Goal: Task Accomplishment & Management: Manage account settings

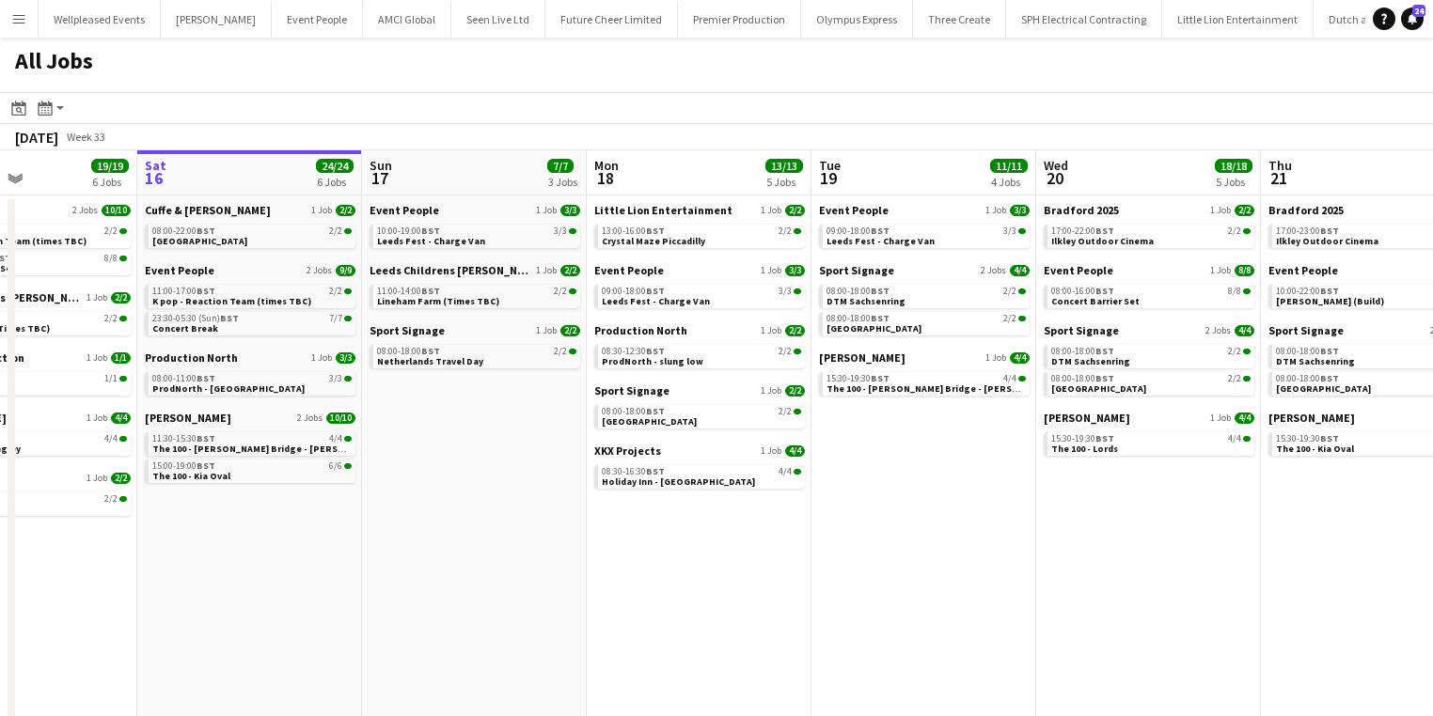
scroll to position [0, 432]
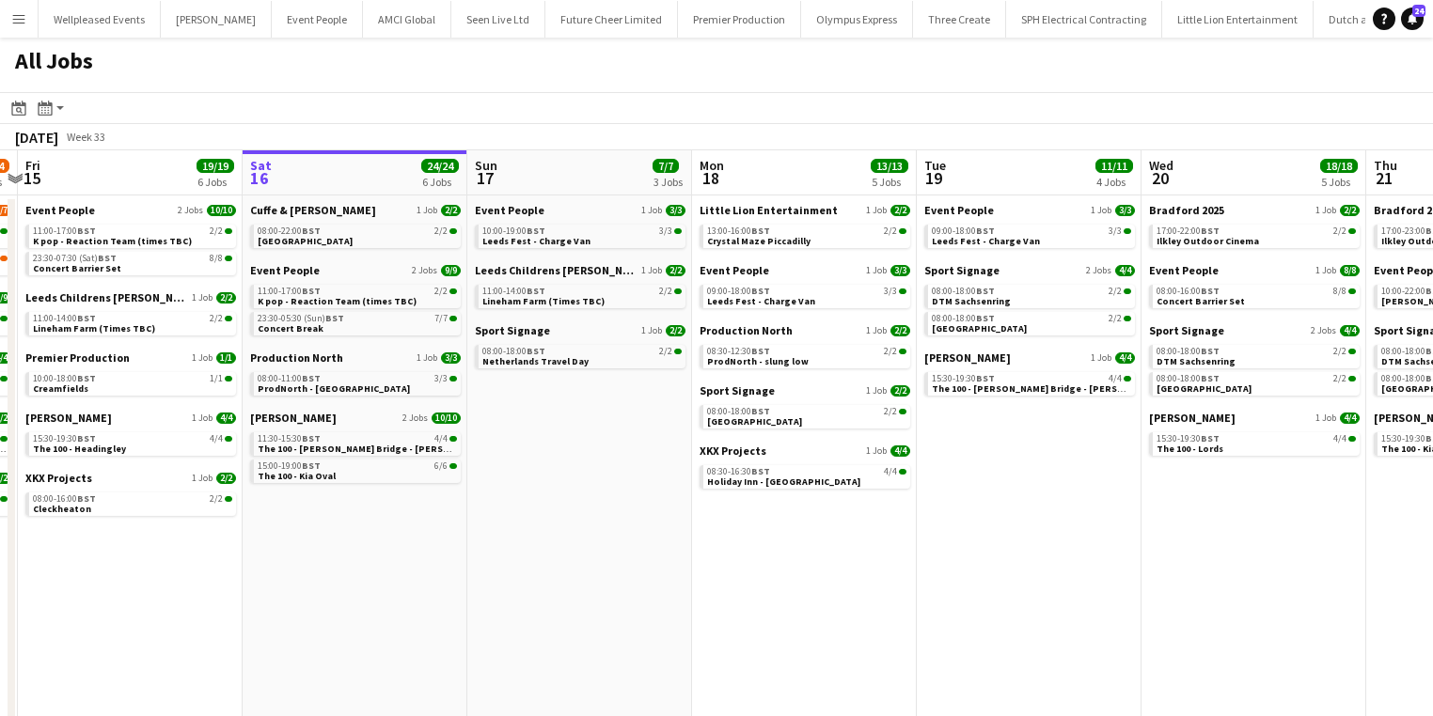
drag, startPoint x: 374, startPoint y: 406, endPoint x: 846, endPoint y: 414, distance: 472.0
click at [846, 414] on app-calendar-viewport "Wed 13 18/18 6 Jobs Thu 14 23/24 6 Jobs Fri 15 19/19 6 Jobs Sat 16 24/24 6 Jobs…" at bounding box center [716, 441] width 1433 height 582
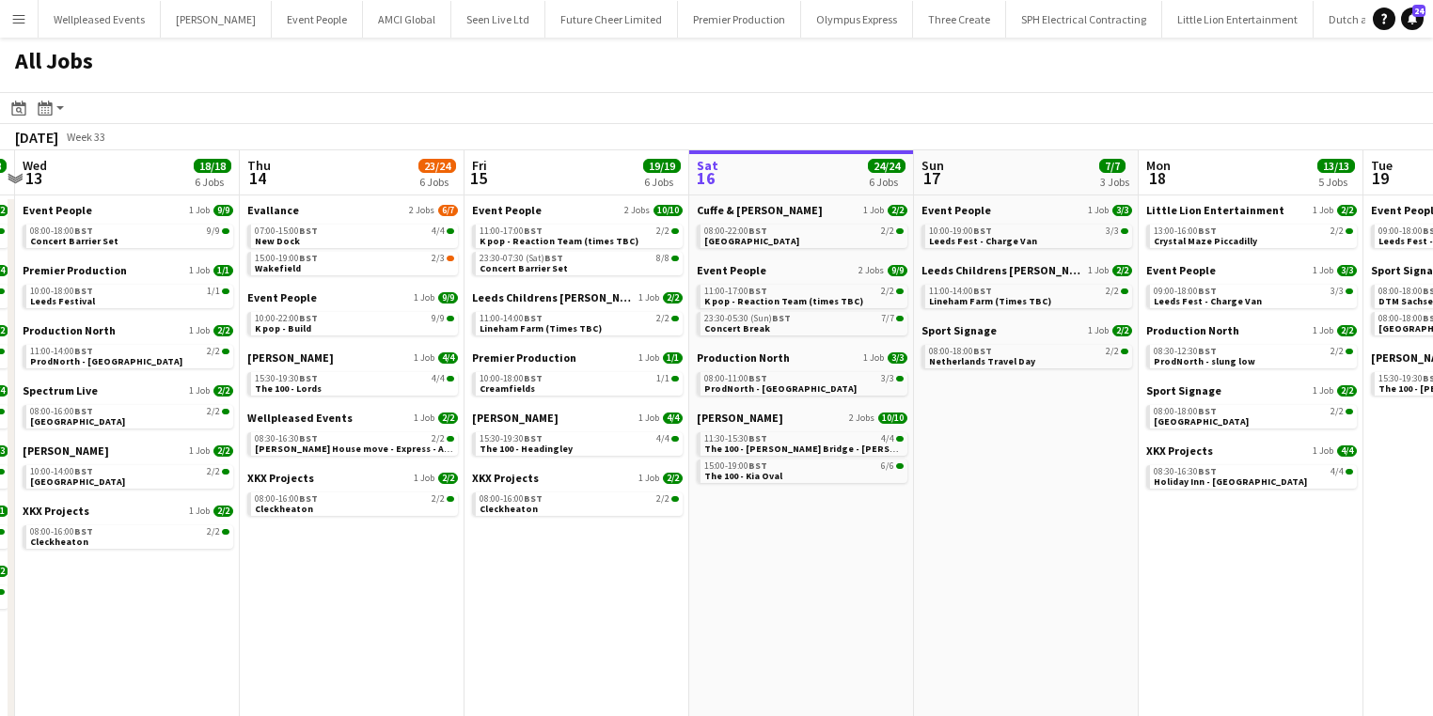
drag, startPoint x: 128, startPoint y: 365, endPoint x: 339, endPoint y: 364, distance: 211.5
click at [339, 364] on app-calendar-viewport "Mon 11 26/27 6 Jobs Tue 12 18/18 7 Jobs Wed 13 18/18 6 Jobs Thu 14 23/24 6 Jobs…" at bounding box center [716, 441] width 1433 height 582
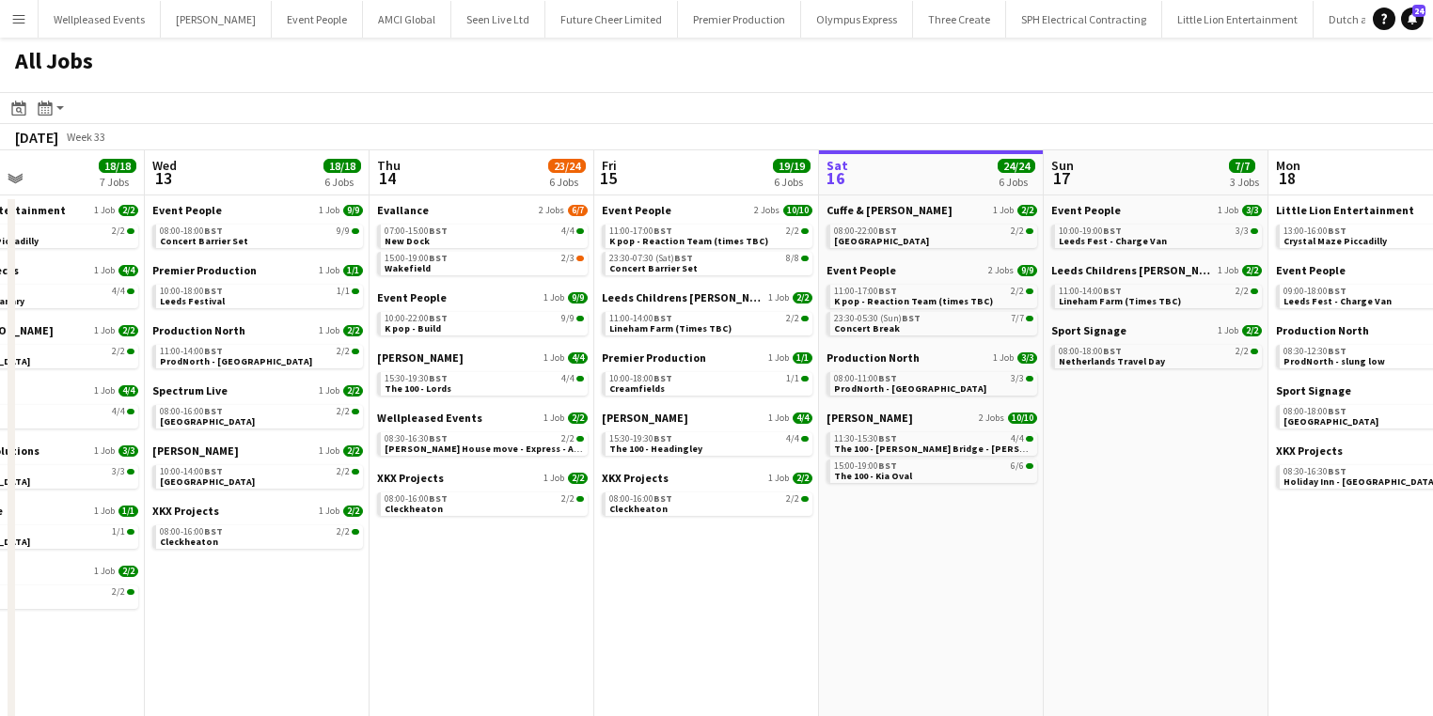
drag, startPoint x: 319, startPoint y: 555, endPoint x: 455, endPoint y: 564, distance: 136.6
click at [455, 564] on app-calendar-viewport "Sun 10 26/26 7 Jobs Mon 11 26/27 6 Jobs Tue 12 18/18 7 Jobs Wed 13 18/18 6 Jobs…" at bounding box center [716, 441] width 1433 height 582
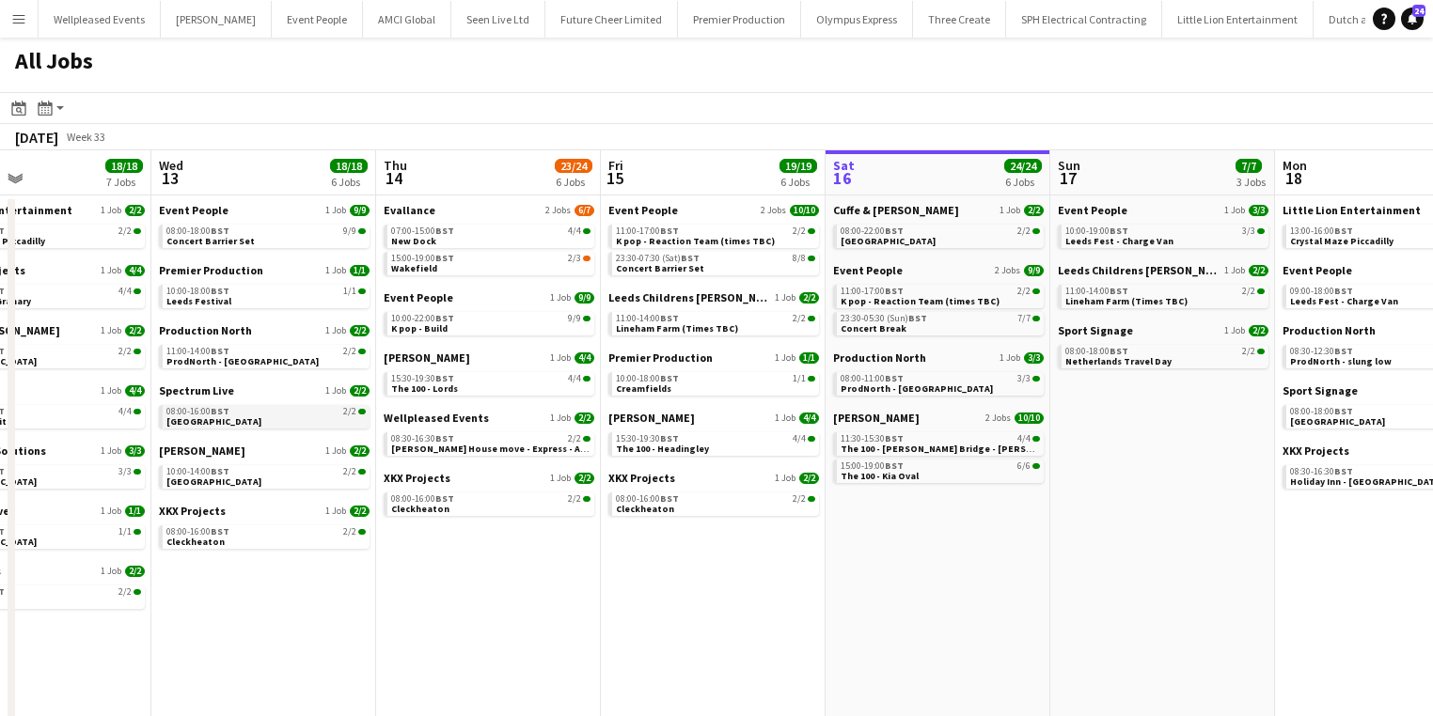
click at [284, 410] on div "08:00-16:00 BST 2/2" at bounding box center [265, 411] width 199 height 9
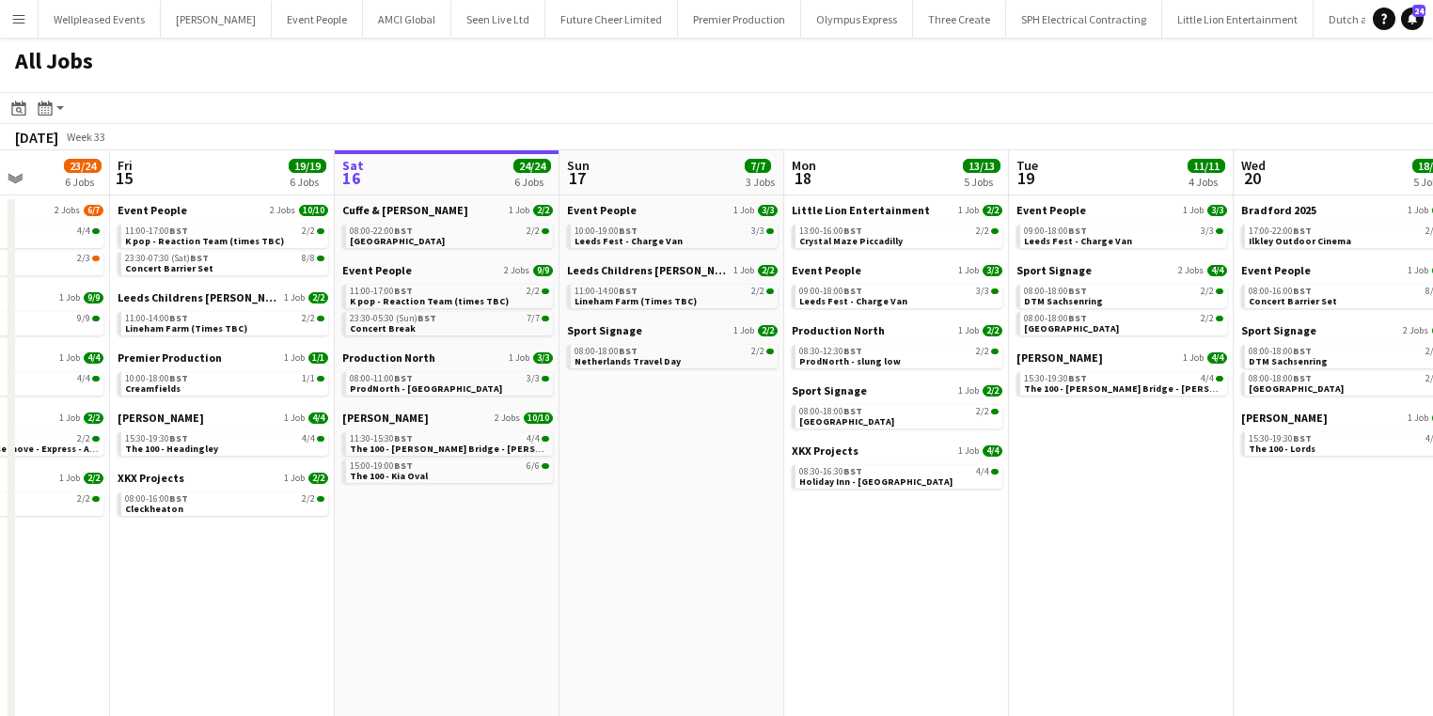
scroll to position [0, 813]
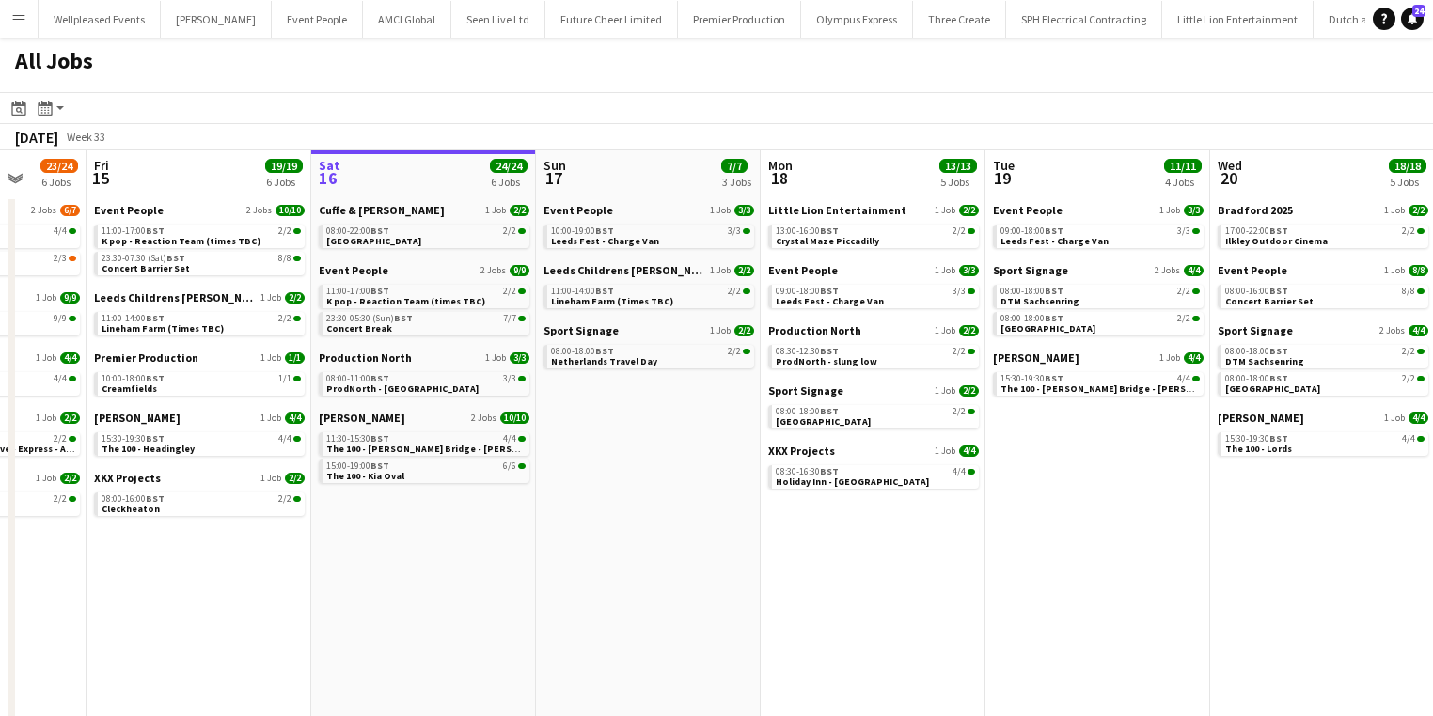
drag, startPoint x: 1092, startPoint y: 553, endPoint x: 576, endPoint y: 551, distance: 515.2
click at [576, 551] on app-calendar-viewport "Mon 11 26/27 6 Jobs Tue 12 18/18 7 Jobs Wed 13 18/18 6 Jobs Thu 14 23/24 6 Jobs…" at bounding box center [716, 441] width 1433 height 582
click at [823, 301] on span "Leeds Fest - Charge Van" at bounding box center [829, 301] width 108 height 12
click at [840, 473] on div "08:30-16:30 BST 4/4" at bounding box center [874, 471] width 199 height 9
click at [820, 241] on span "Crystal Maze Piccadilly" at bounding box center [826, 241] width 103 height 12
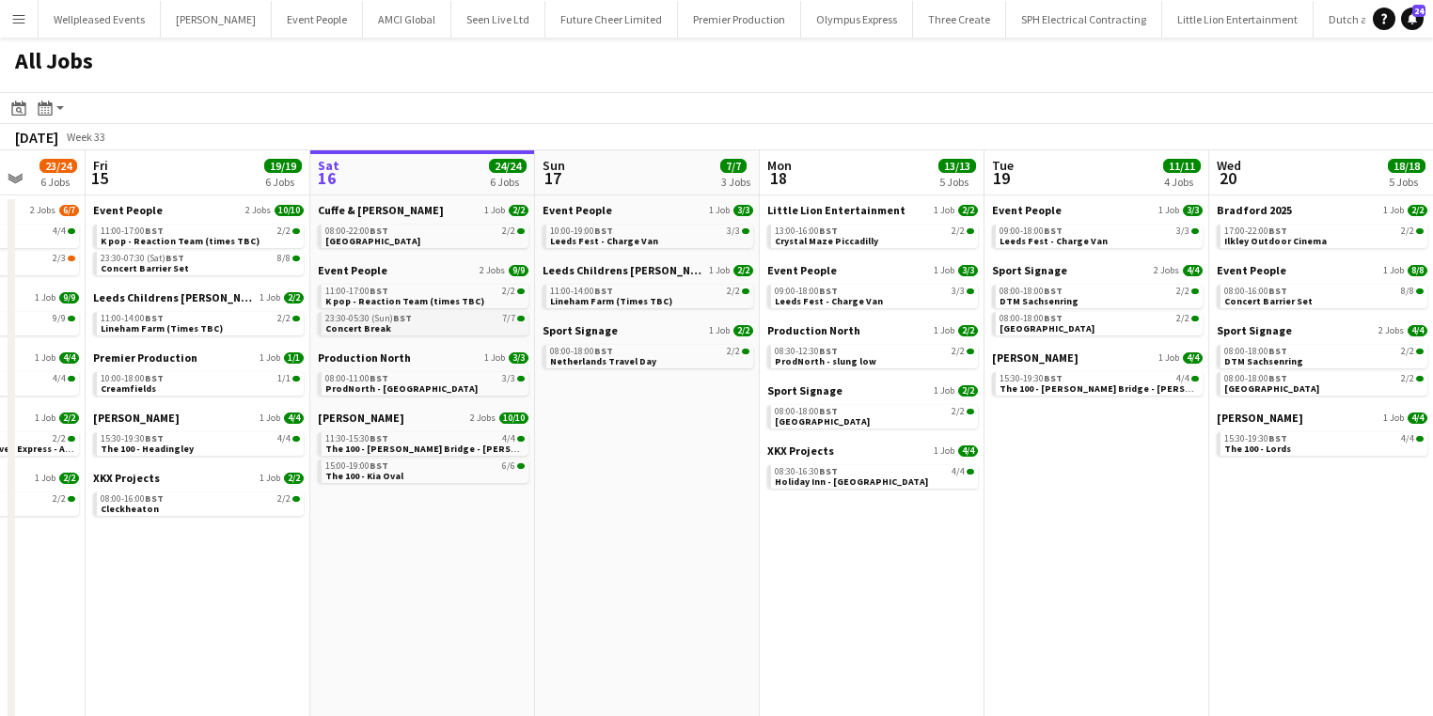
click at [410, 316] on div "23:30-05:30 (Sun) BST 7/7" at bounding box center [424, 318] width 199 height 9
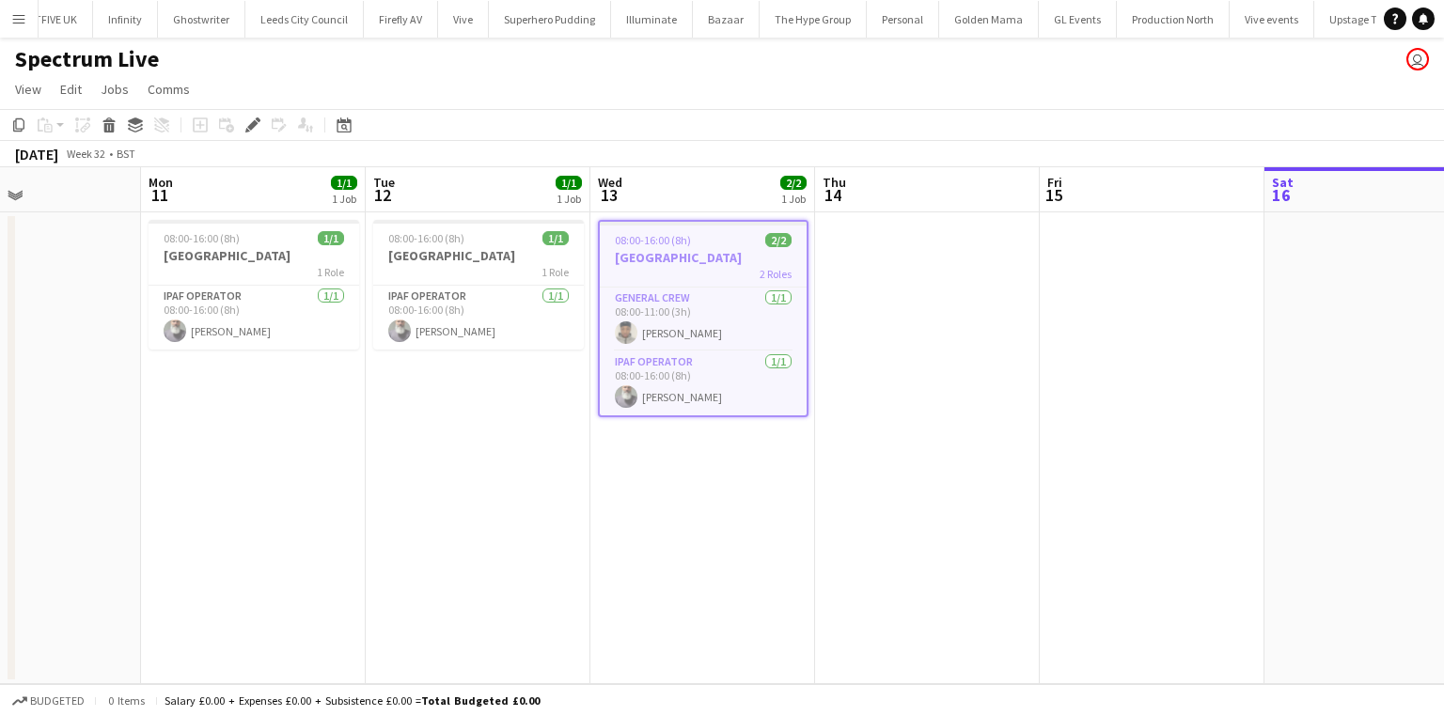
scroll to position [0, 526]
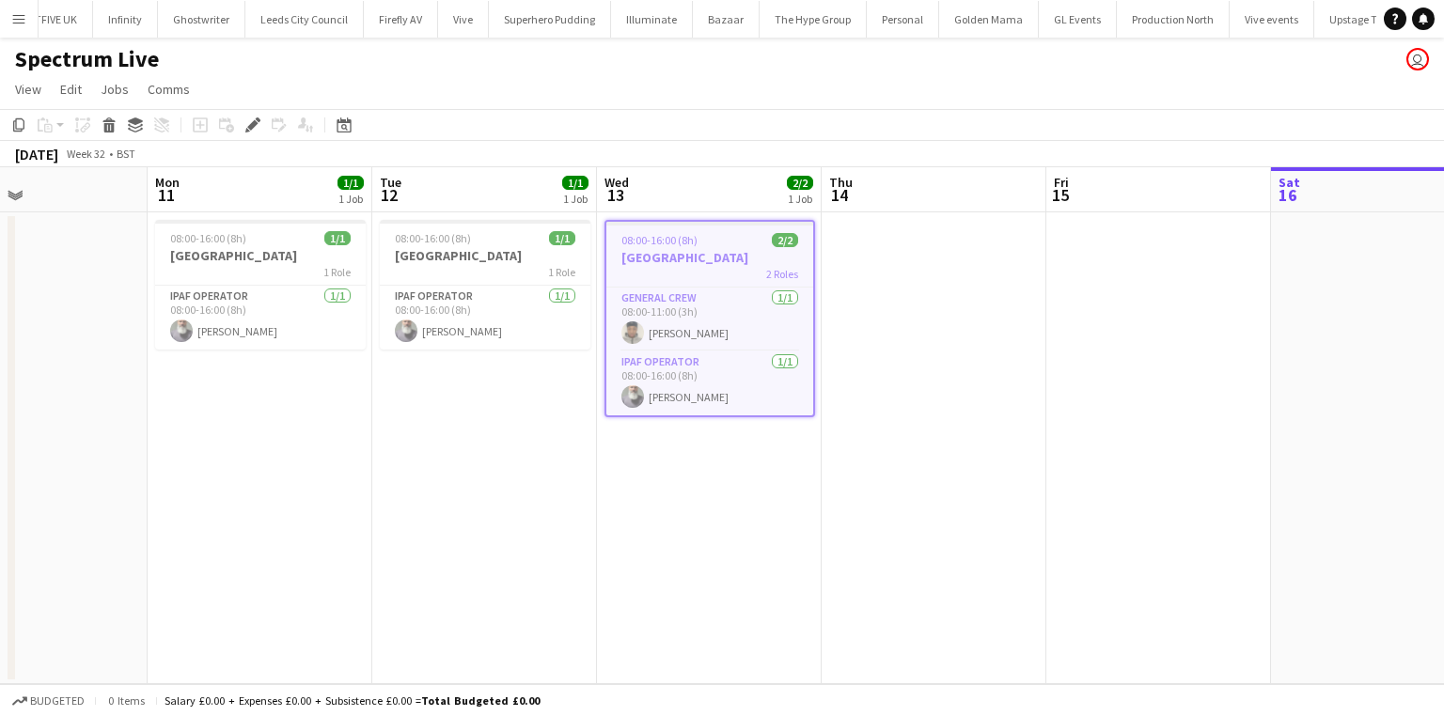
drag, startPoint x: 305, startPoint y: 405, endPoint x: 650, endPoint y: 425, distance: 345.6
click at [650, 425] on app-calendar-viewport "Fri 8 Sat 9 Sun 10 Mon 11 1/1 1 Job Tue 12 1/1 1 Job Wed 13 2/2 1 Job Thu 14 Fr…" at bounding box center [722, 425] width 1444 height 517
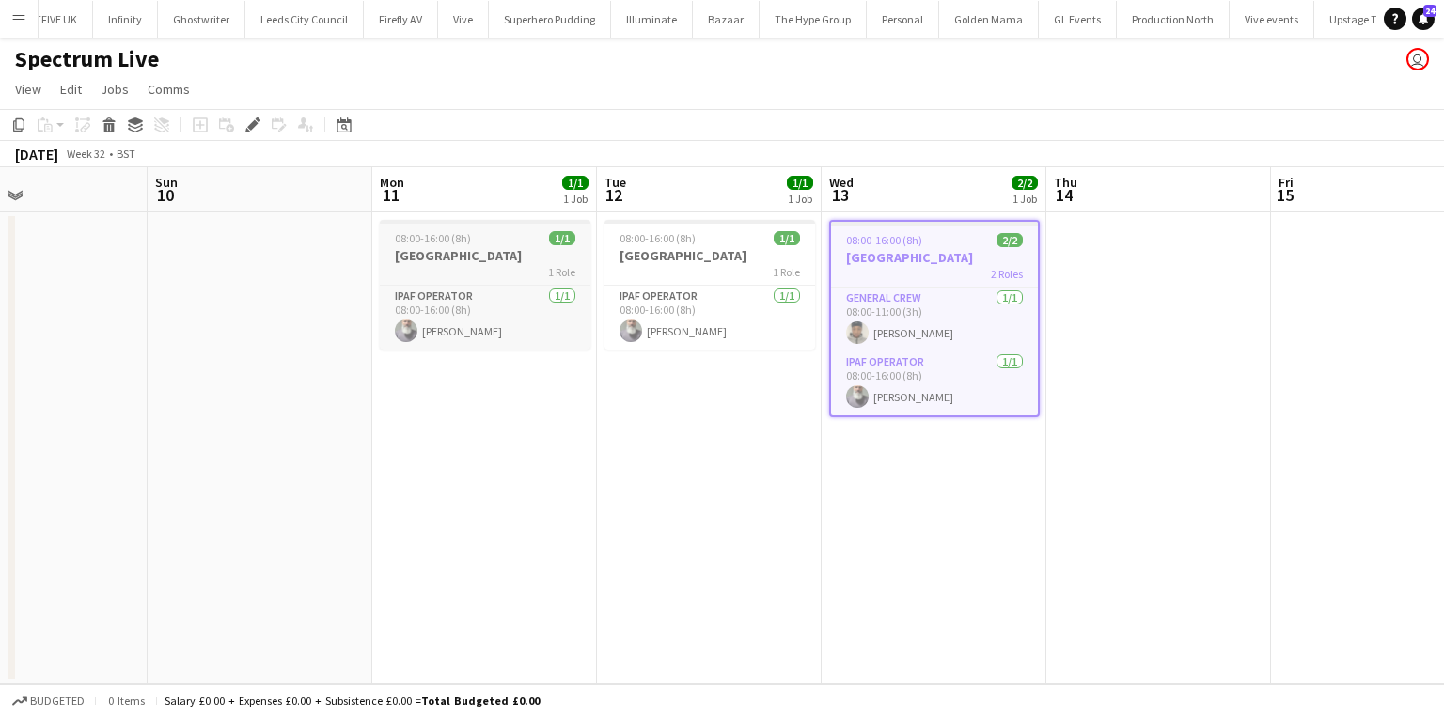
click at [451, 237] on span "08:00-16:00 (8h)" at bounding box center [433, 238] width 76 height 14
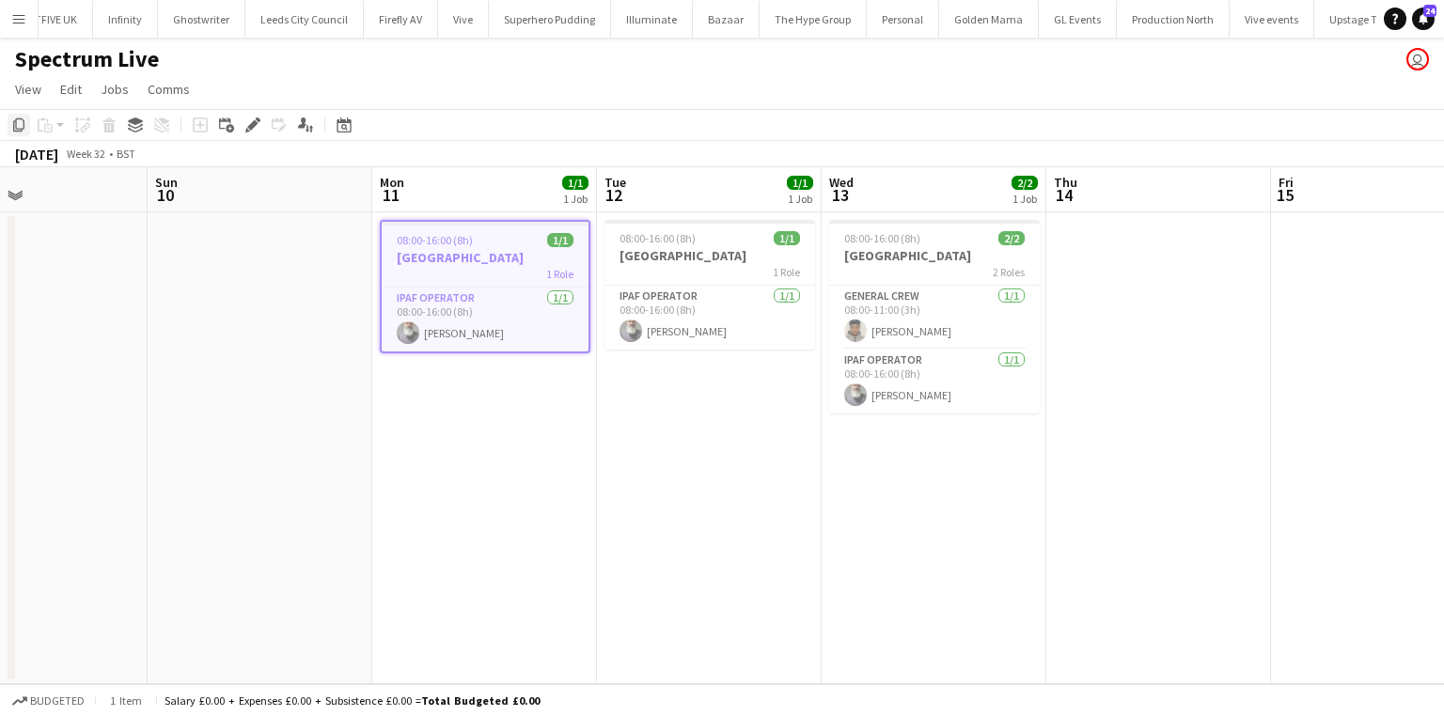
click at [26, 126] on div "Copy" at bounding box center [19, 125] width 23 height 23
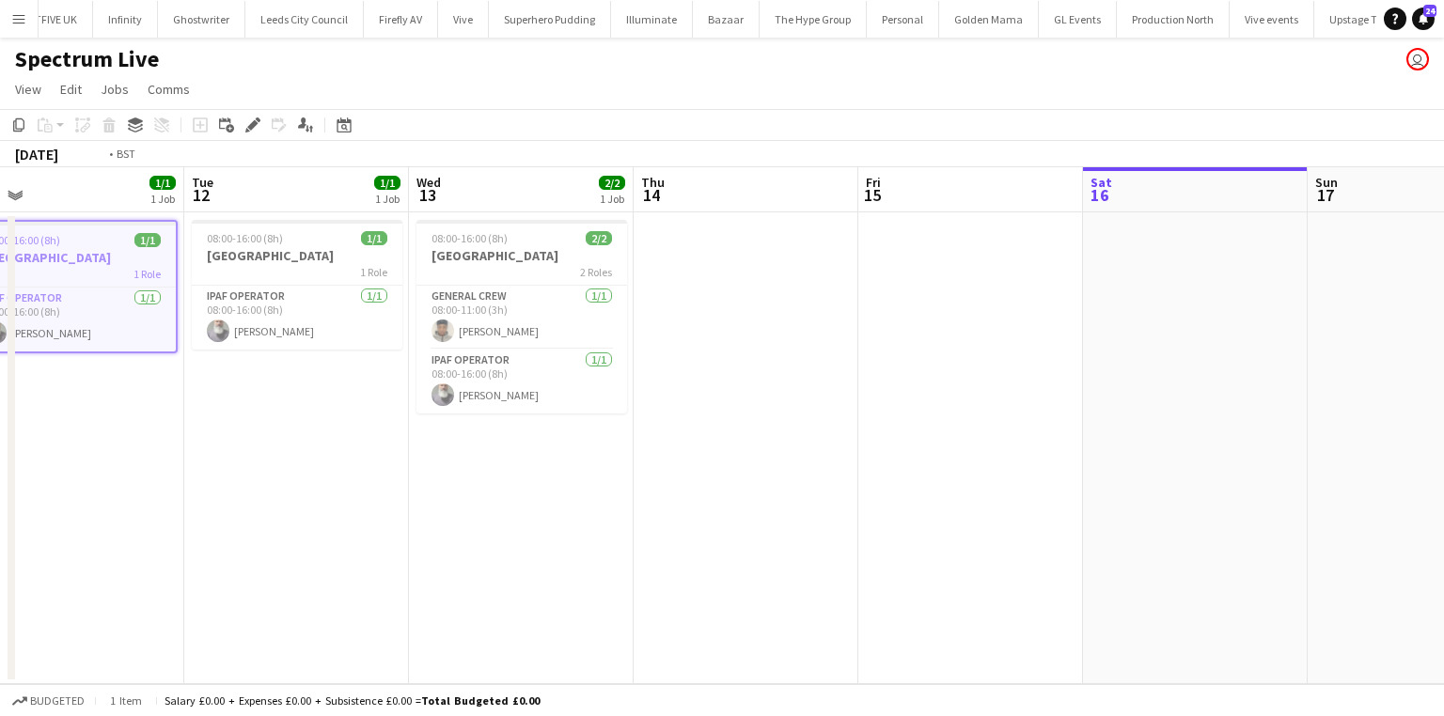
drag, startPoint x: 919, startPoint y: 534, endPoint x: 0, endPoint y: 547, distance: 918.6
click at [0, 547] on app-calendar-viewport "Fri 8 Sat 9 Sun 10 Mon 11 1/1 1 Job Tue 12 1/1 1 Job Wed 13 2/2 1 Job Thu 14 Fr…" at bounding box center [722, 425] width 1444 height 517
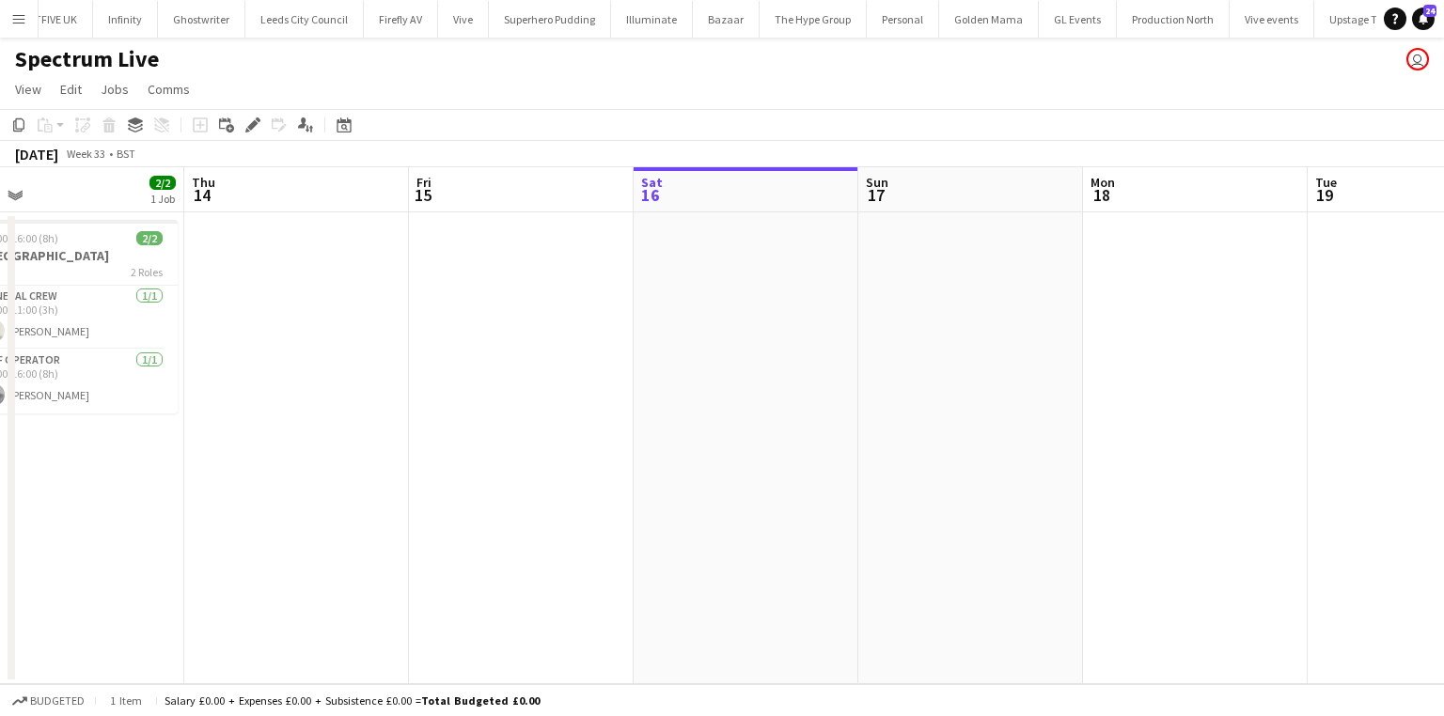
scroll to position [0, 771]
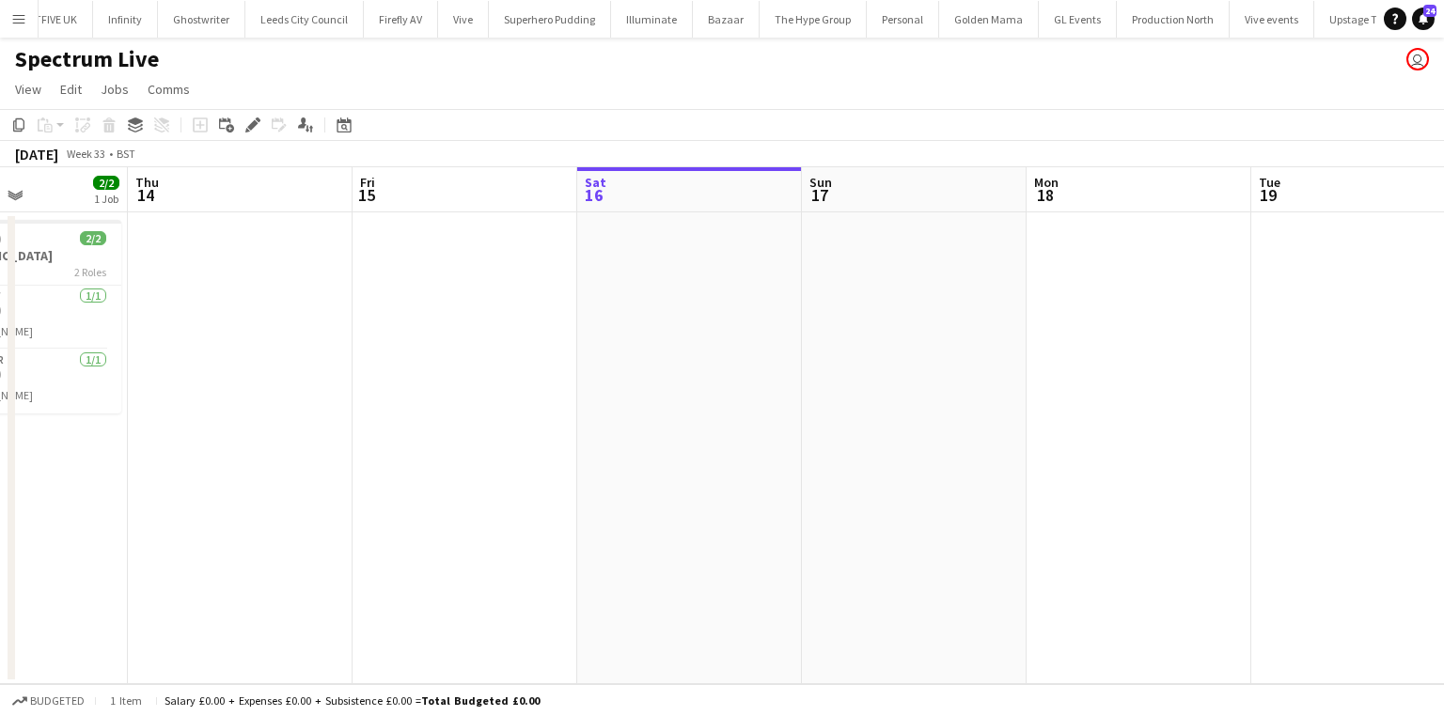
click at [1184, 247] on app-date-cell at bounding box center [1139, 448] width 225 height 472
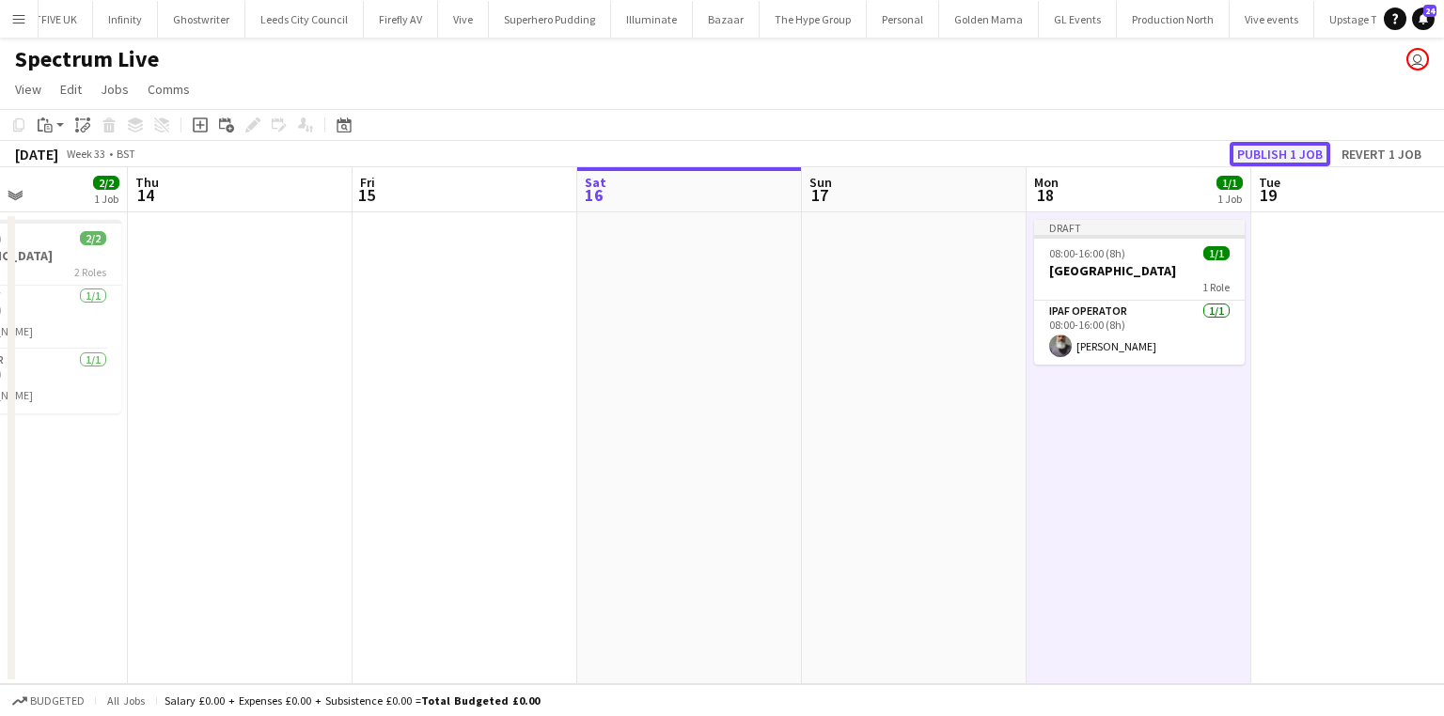
click at [1274, 154] on button "Publish 1 job" at bounding box center [1280, 154] width 101 height 24
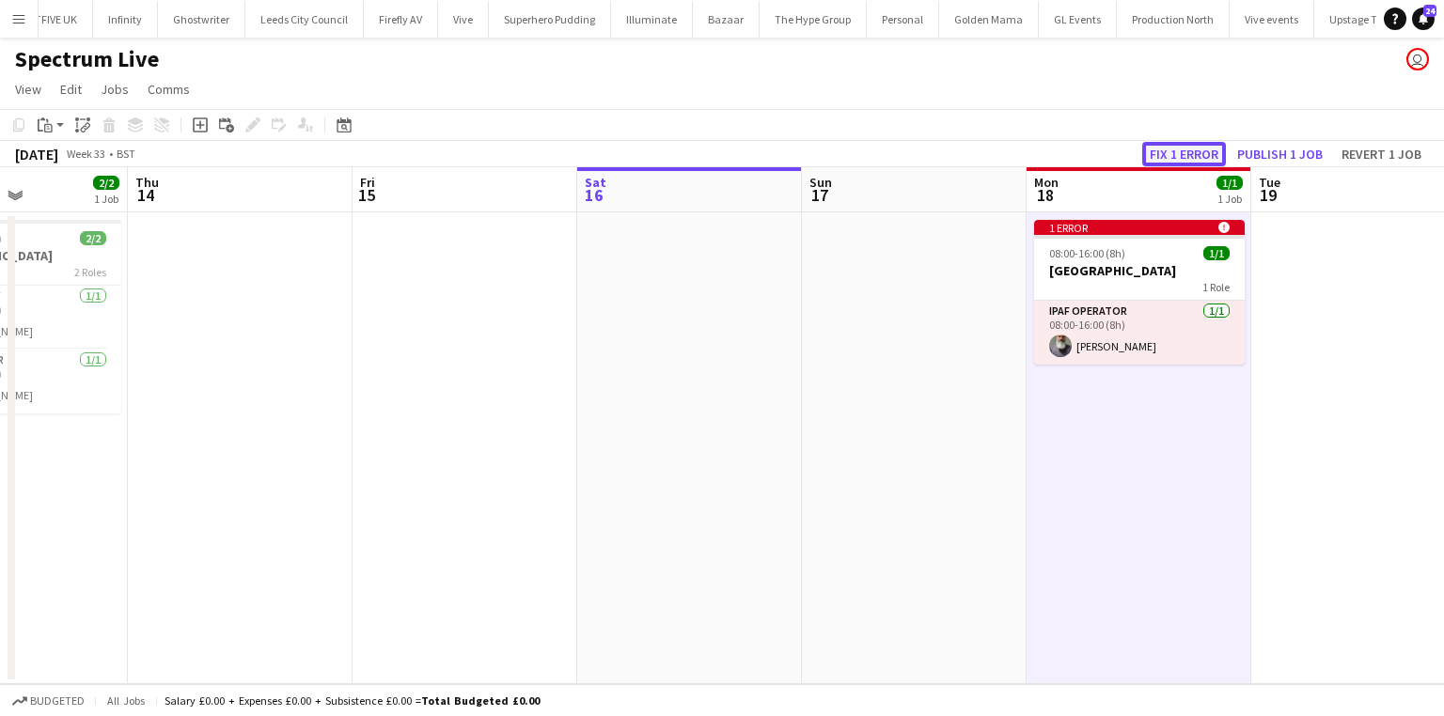
click at [1163, 161] on button "Fix 1 error" at bounding box center [1184, 154] width 84 height 24
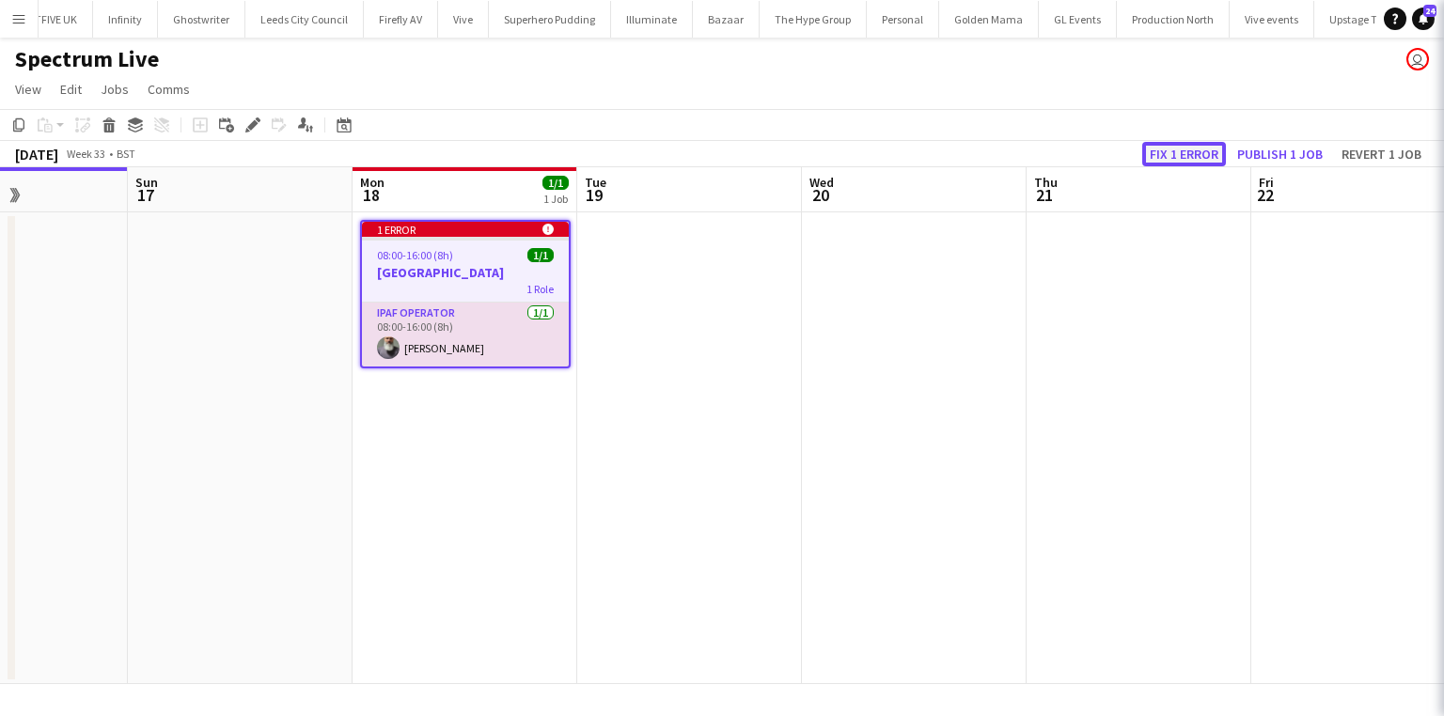
scroll to position [0, 647]
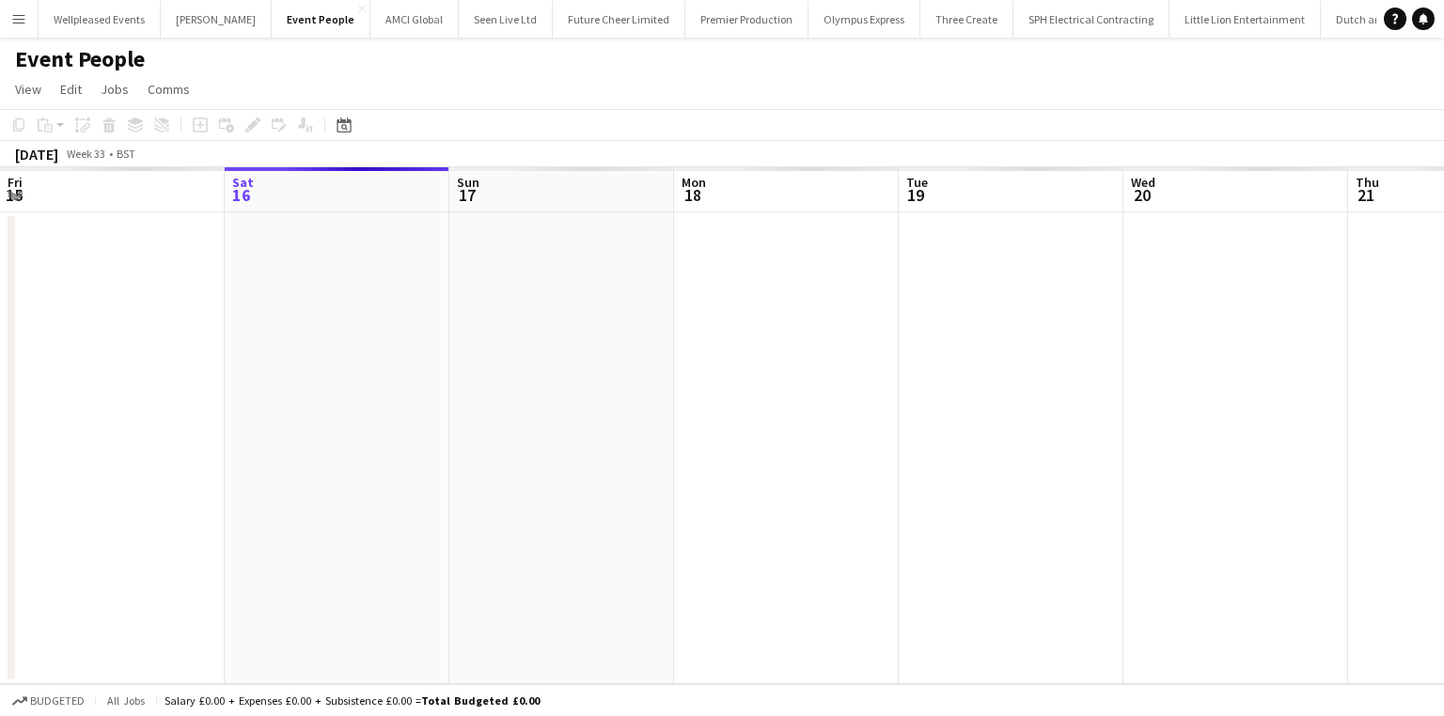
scroll to position [0, 647]
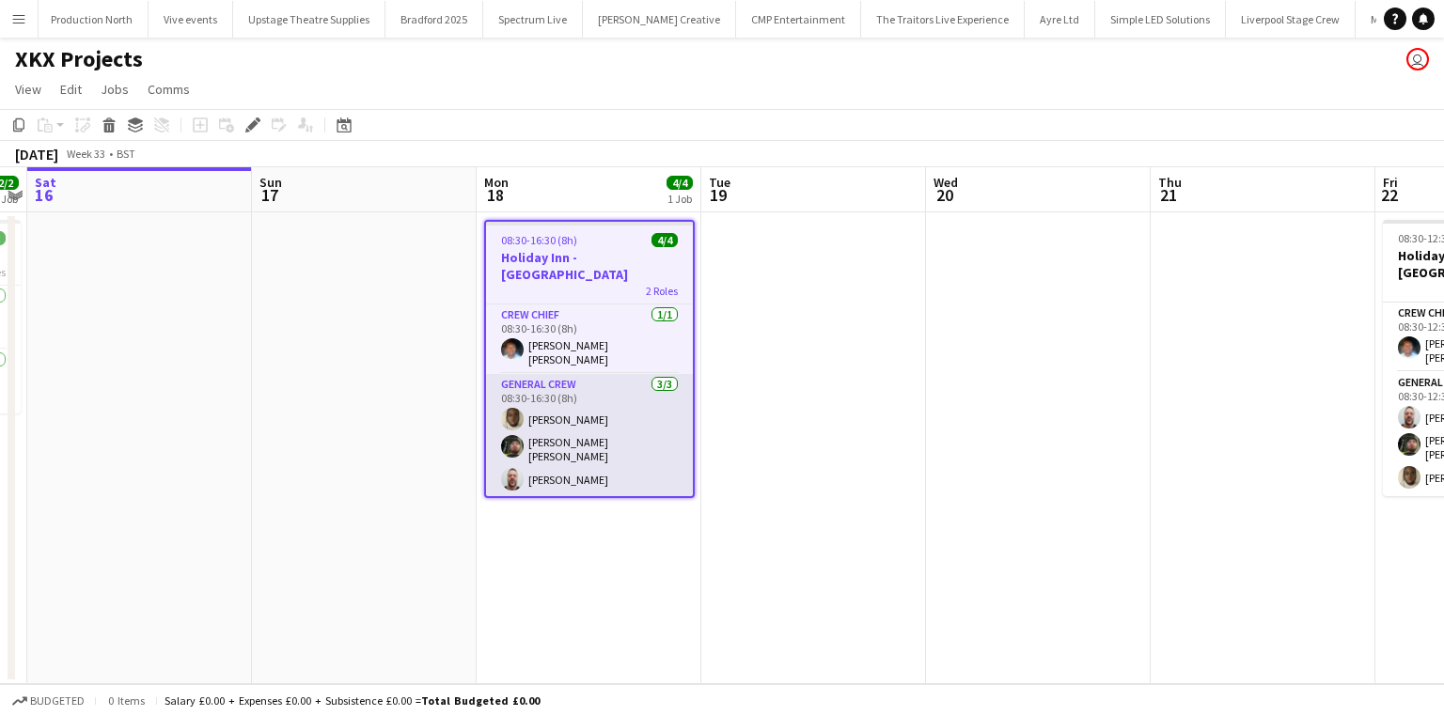
scroll to position [0, 7400]
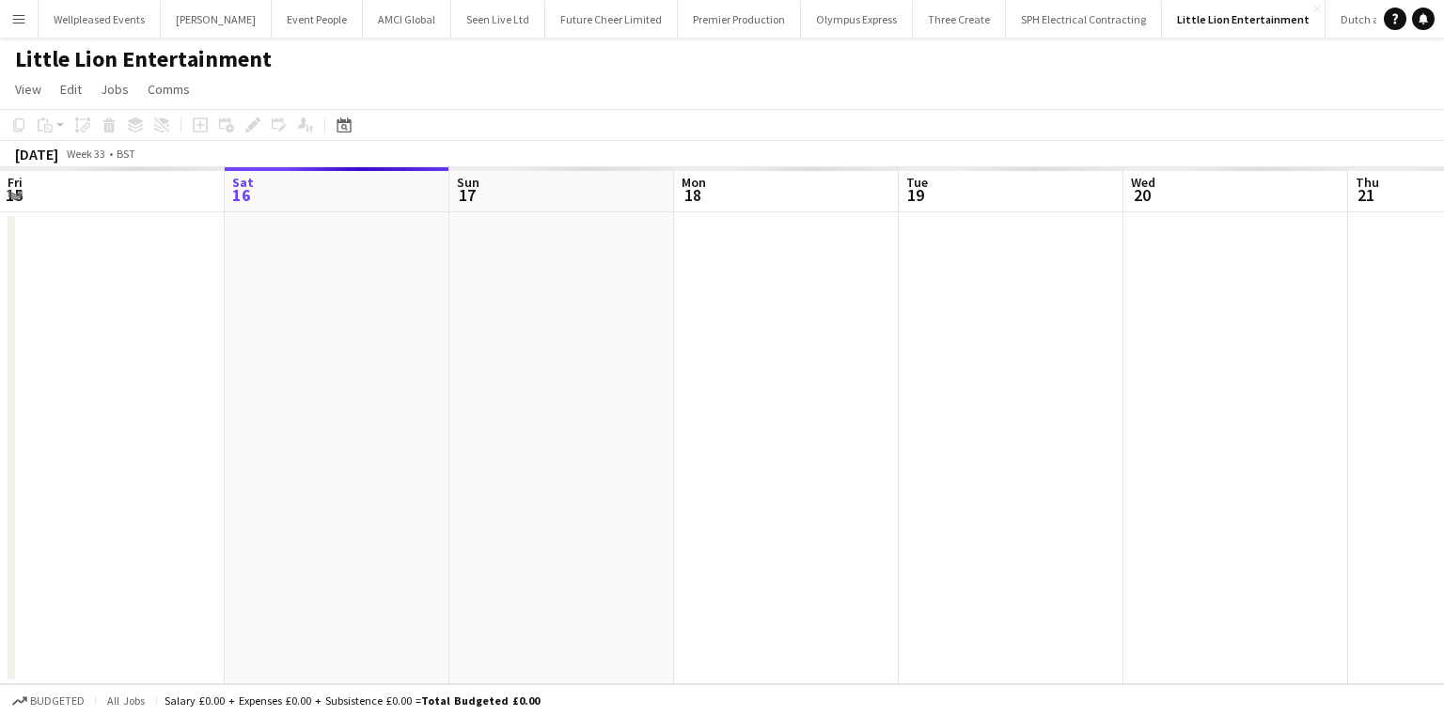
scroll to position [0, 647]
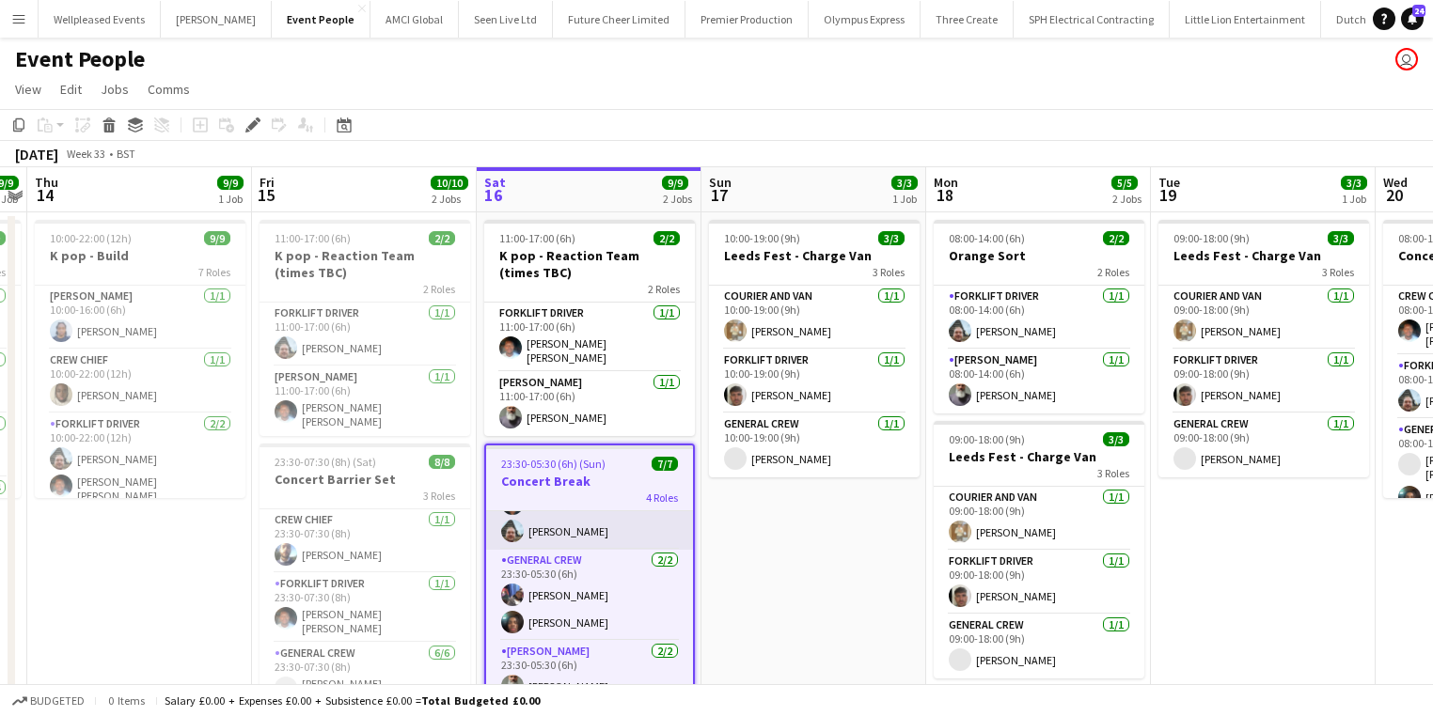
scroll to position [128, 0]
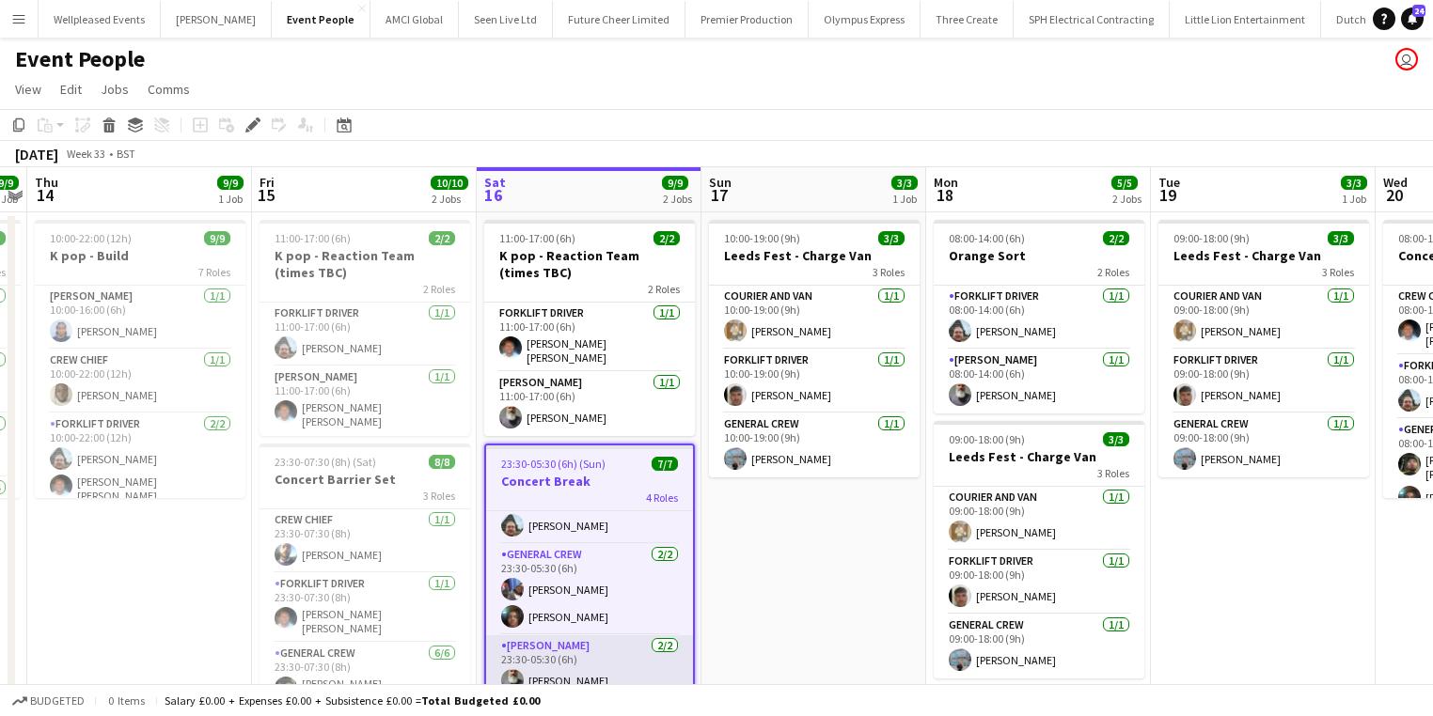
click at [598, 679] on app-card-role "Van Driver [DATE] 23:30-05:30 (6h) [PERSON_NAME] [PERSON_NAME]" at bounding box center [589, 681] width 207 height 91
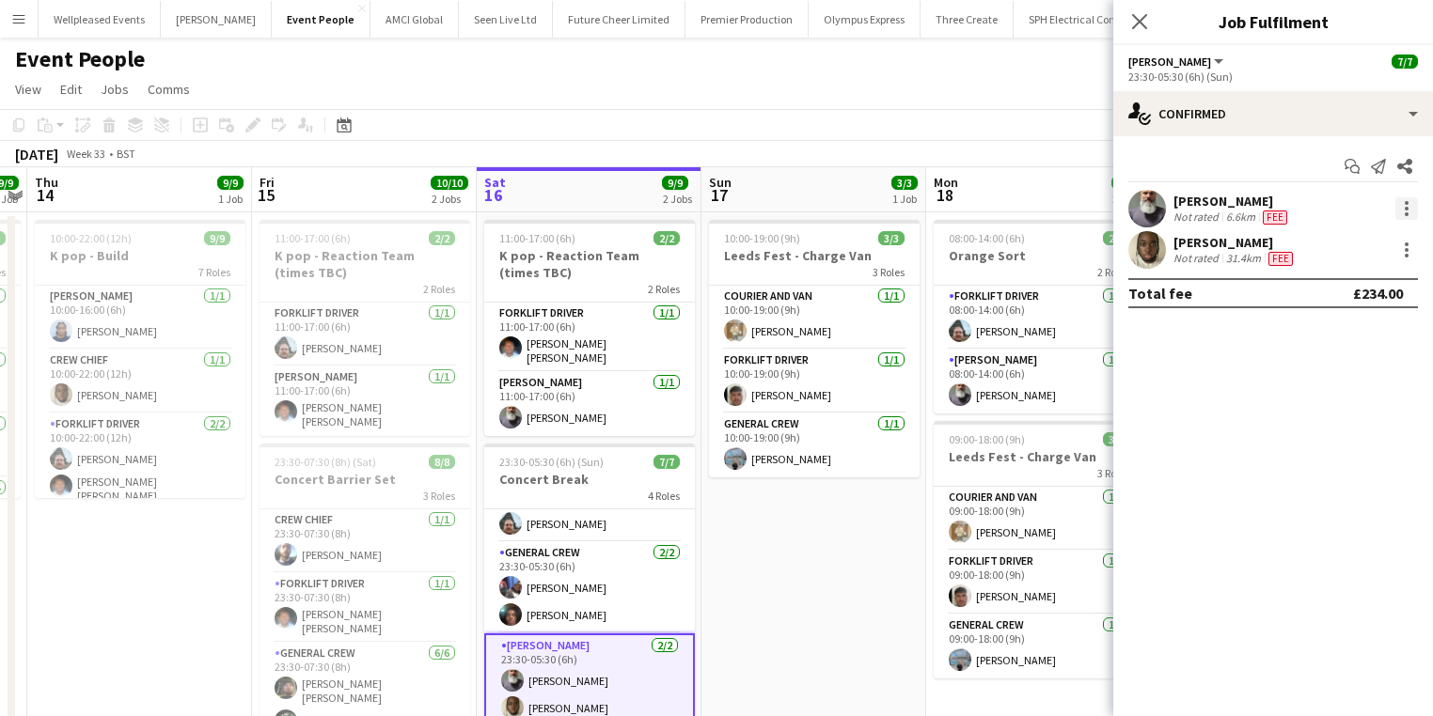
click at [1399, 208] on div at bounding box center [1406, 208] width 23 height 23
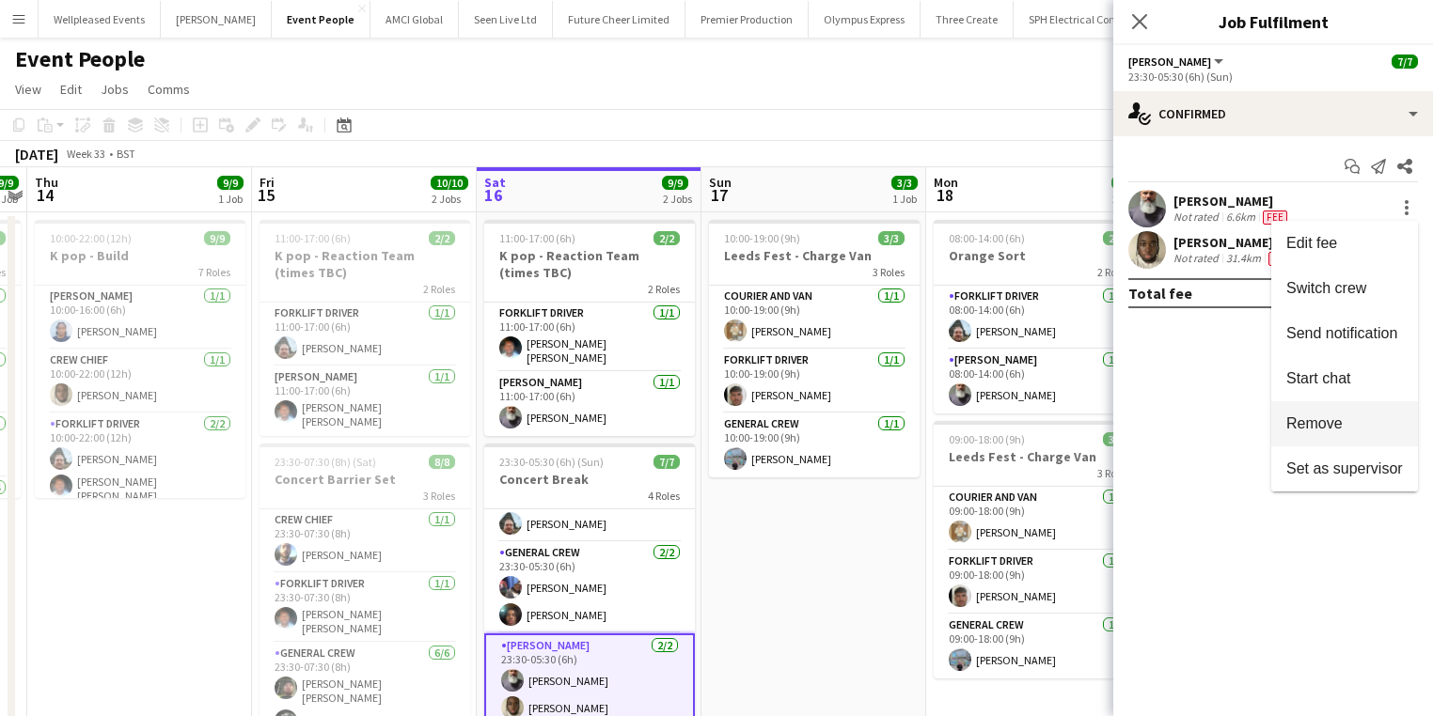
click at [1309, 410] on button "Remove" at bounding box center [1344, 423] width 147 height 45
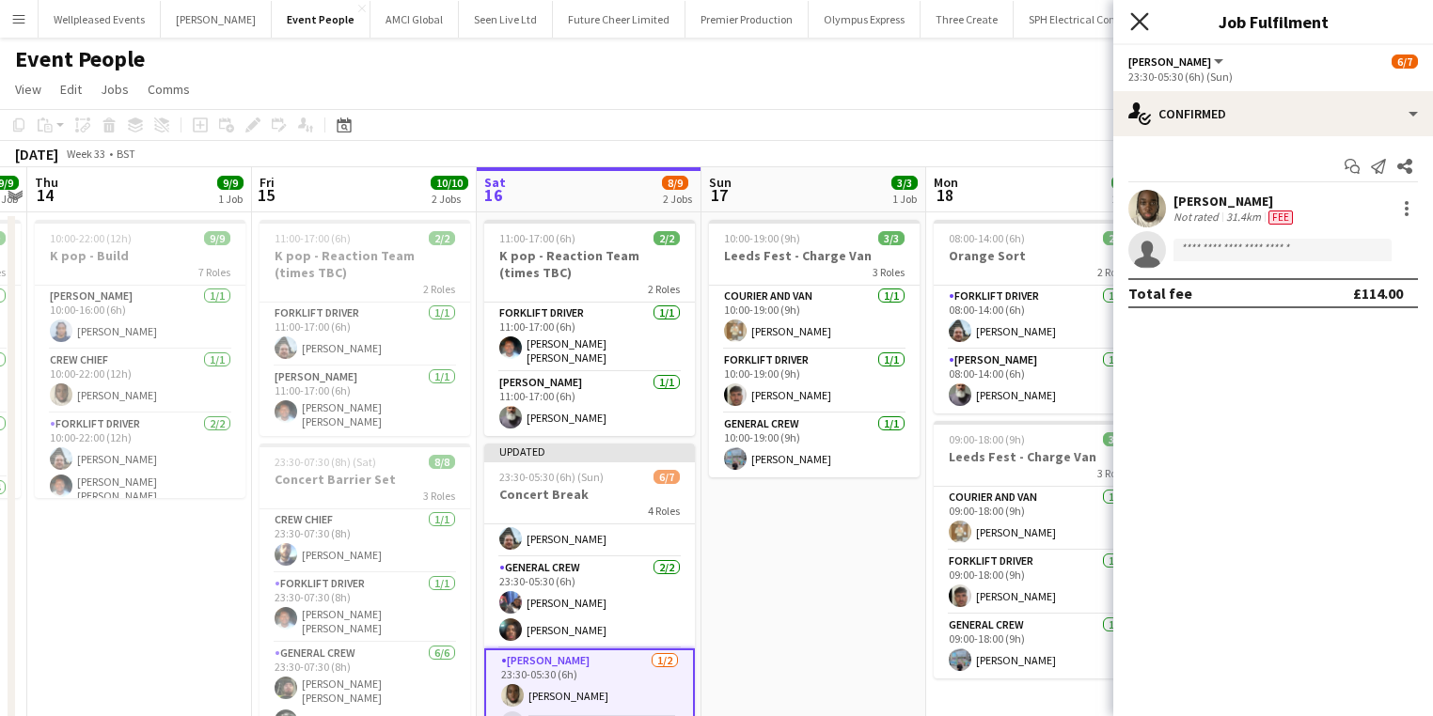
click at [1131, 28] on icon at bounding box center [1139, 21] width 18 height 18
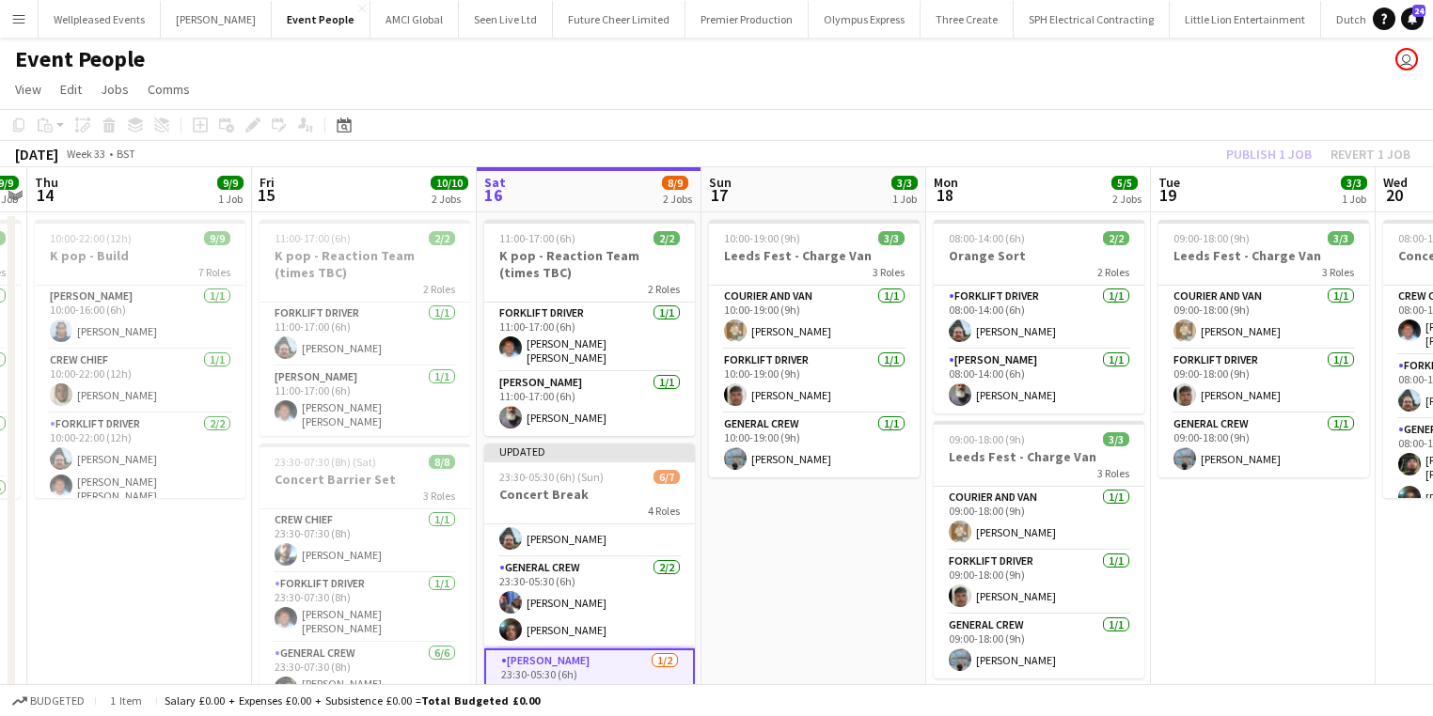
click at [1361, 142] on div "Publish 1 job Revert 1 job" at bounding box center [1317, 154] width 229 height 24
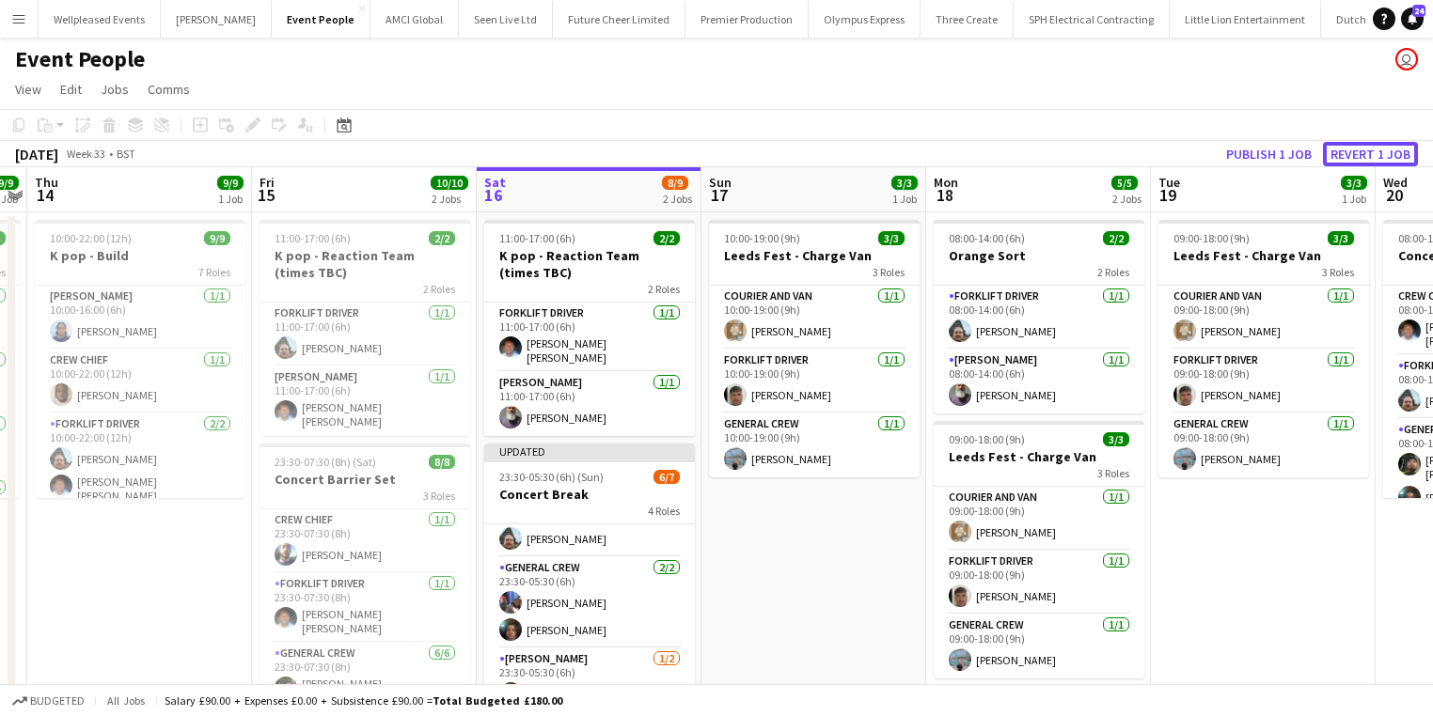
click at [1361, 142] on button "Revert 1 job" at bounding box center [1370, 154] width 95 height 24
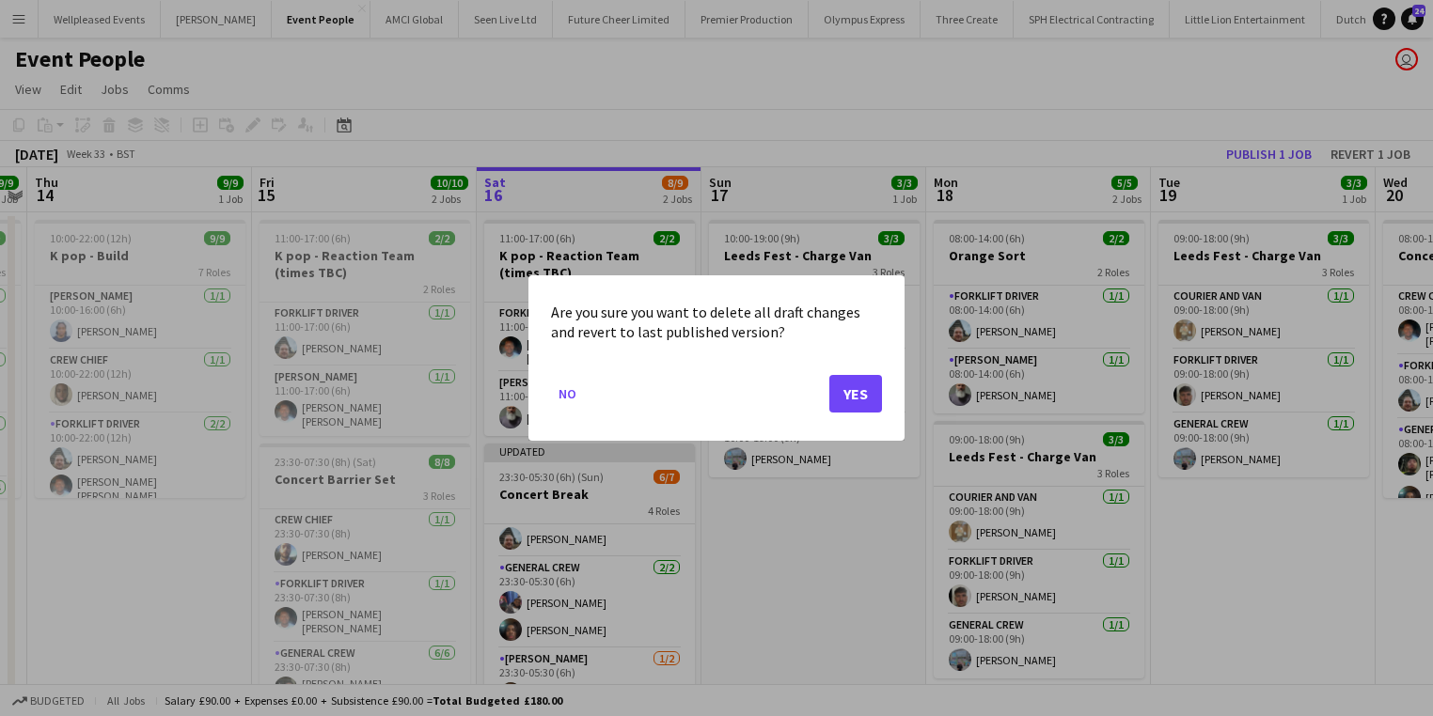
click at [876, 372] on mat-dialog-actions "No Yes" at bounding box center [716, 401] width 331 height 80
click at [861, 391] on button "Yes" at bounding box center [855, 394] width 53 height 38
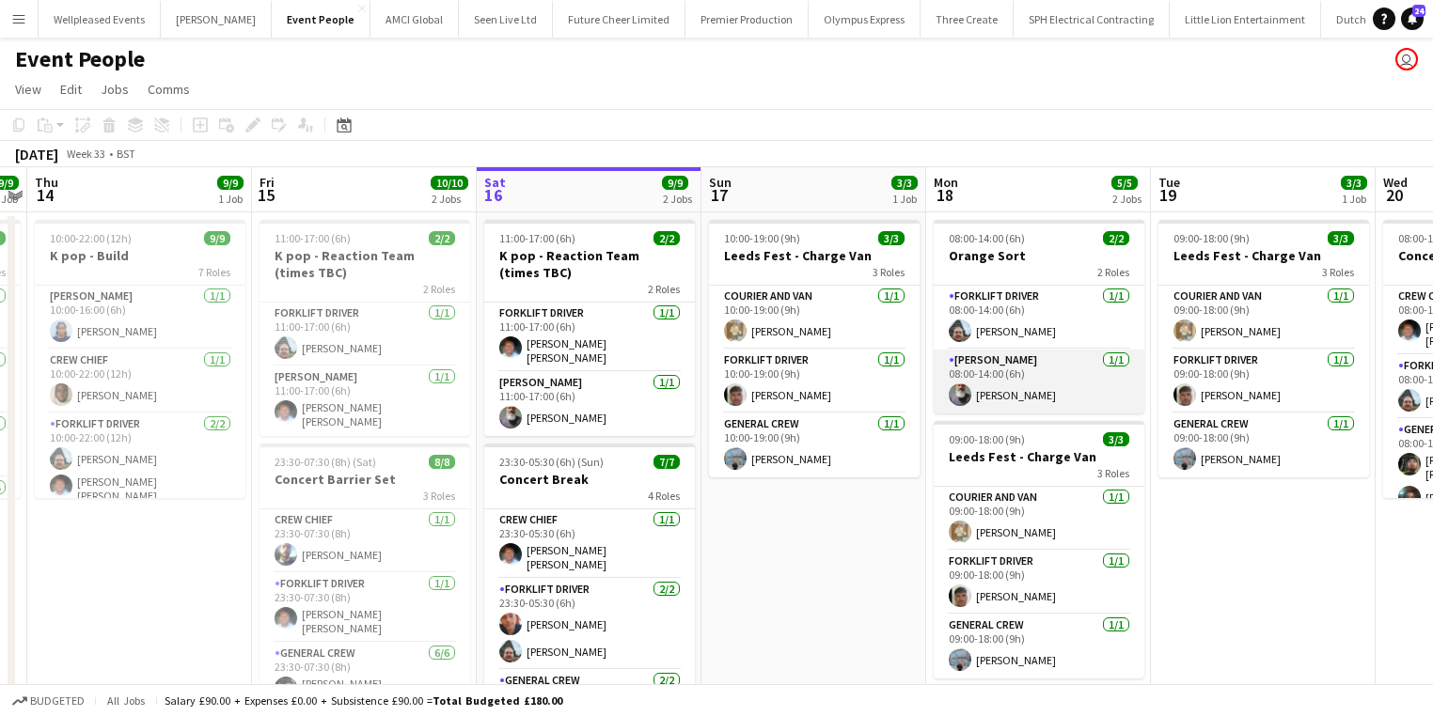
click at [996, 387] on app-card-role "Van Driver 1/1 08:00-14:00 (6h) Edvardas Draskinis" at bounding box center [1039, 382] width 211 height 64
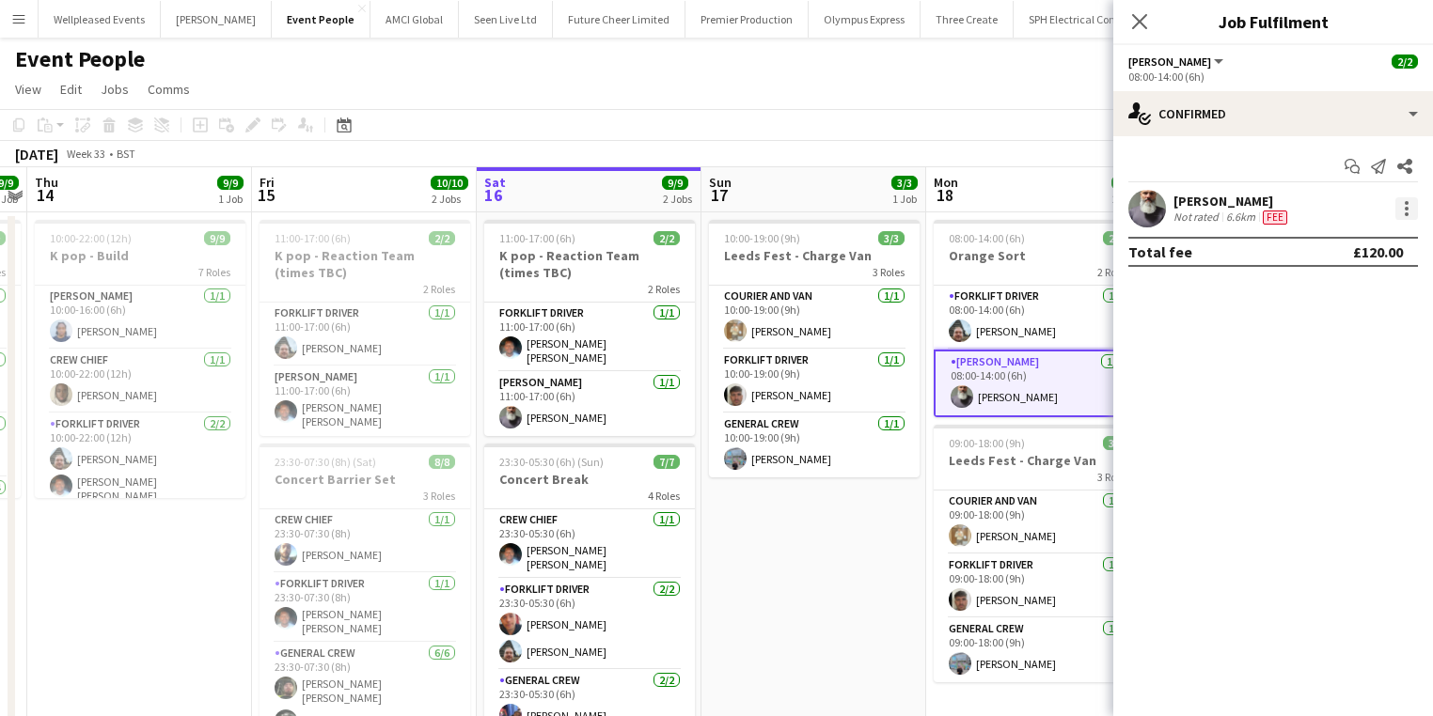
click at [1403, 200] on div at bounding box center [1406, 208] width 23 height 23
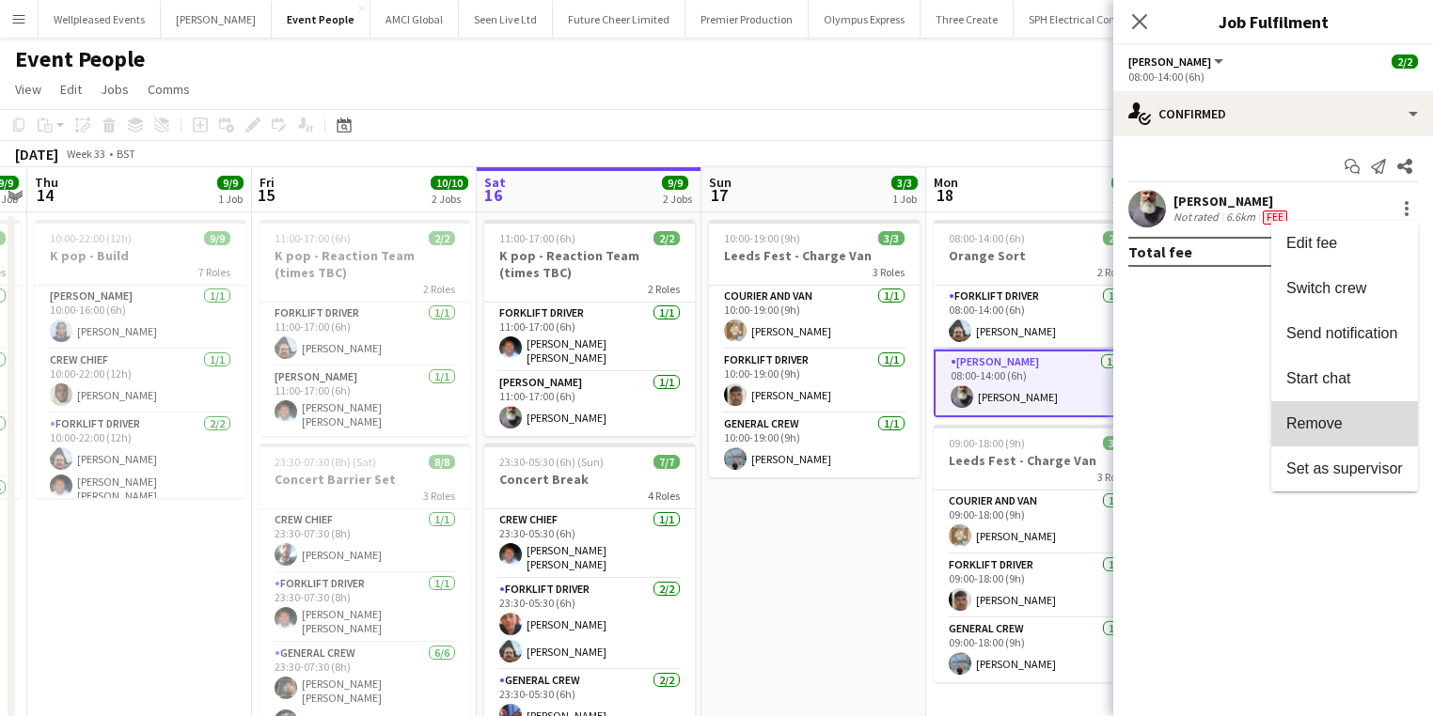
click at [1297, 412] on button "Remove" at bounding box center [1344, 423] width 147 height 45
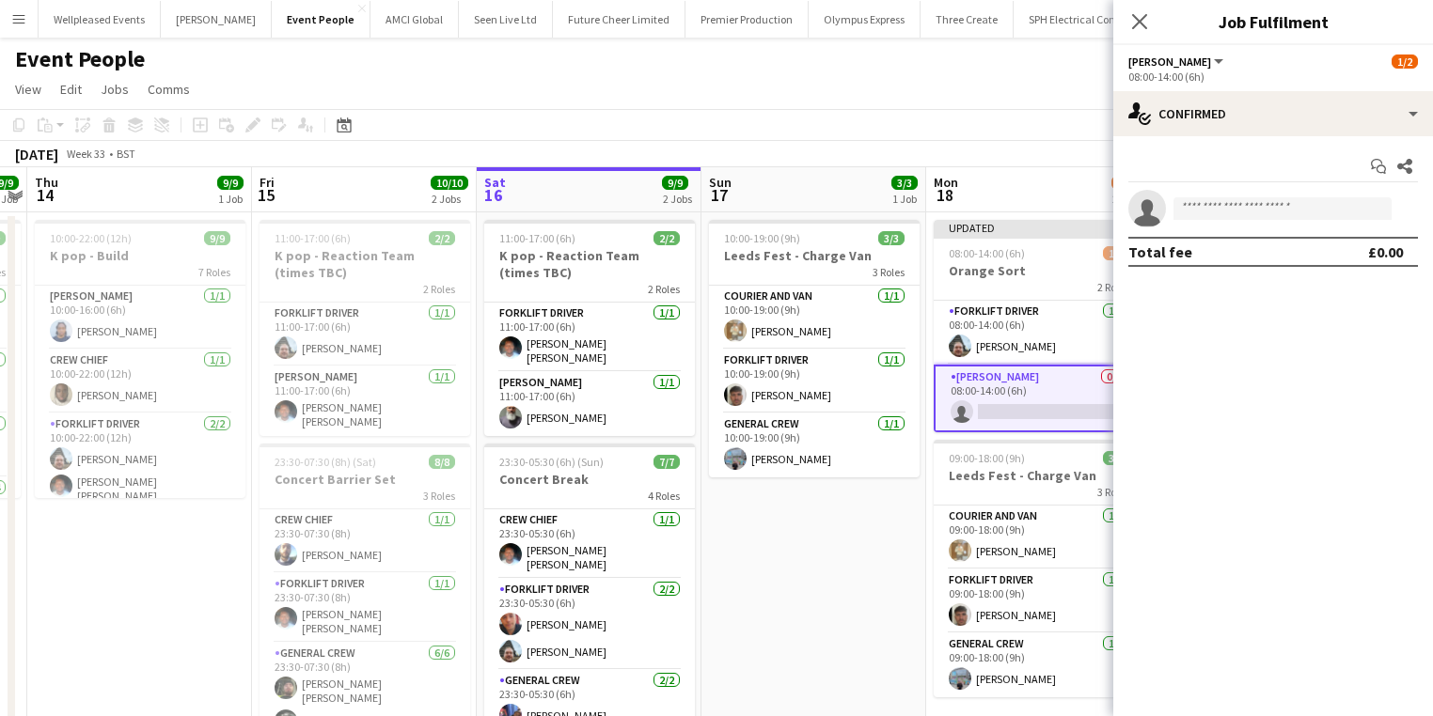
click at [885, 523] on app-date-cell "10:00-19:00 (9h) 3/3 Leeds Fest - Charge Van 3 Roles Courier and Van 1/1 10:00-…" at bounding box center [813, 483] width 225 height 543
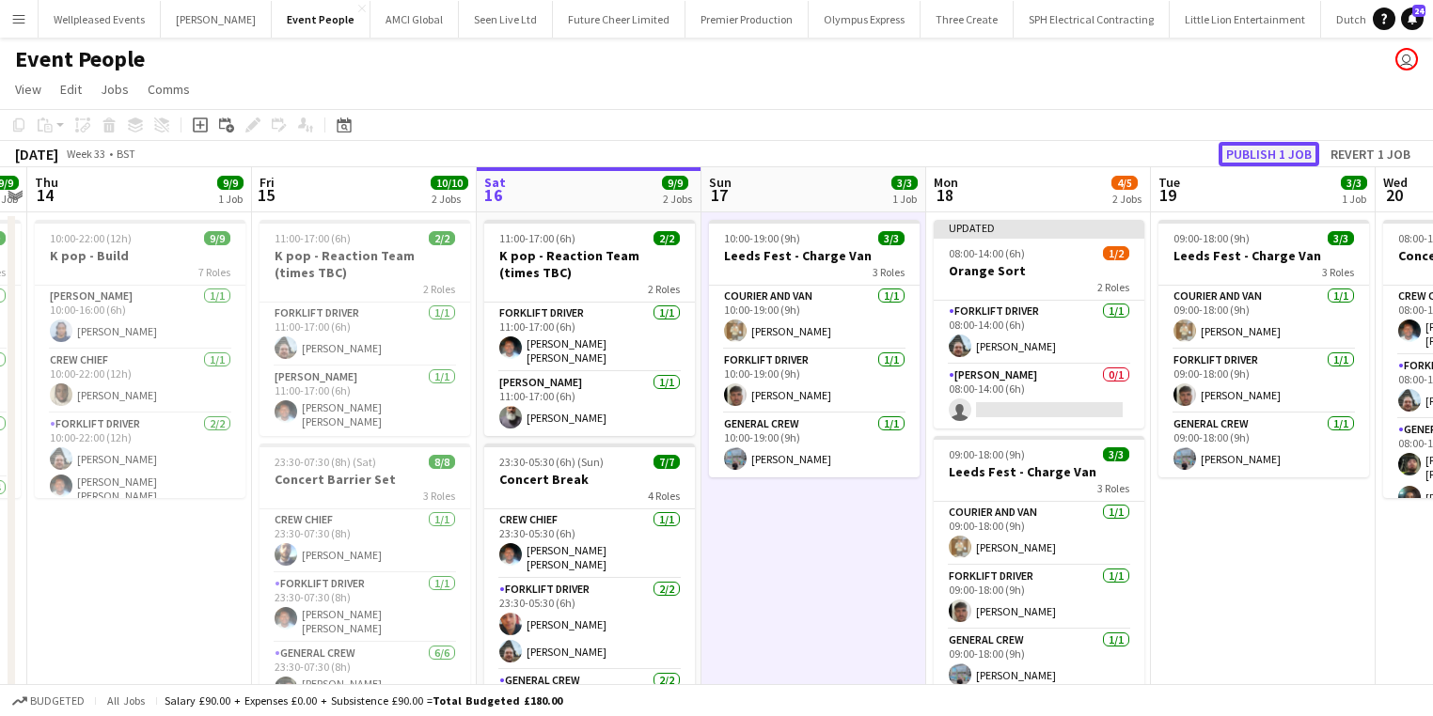
click at [1251, 152] on button "Publish 1 job" at bounding box center [1268, 154] width 101 height 24
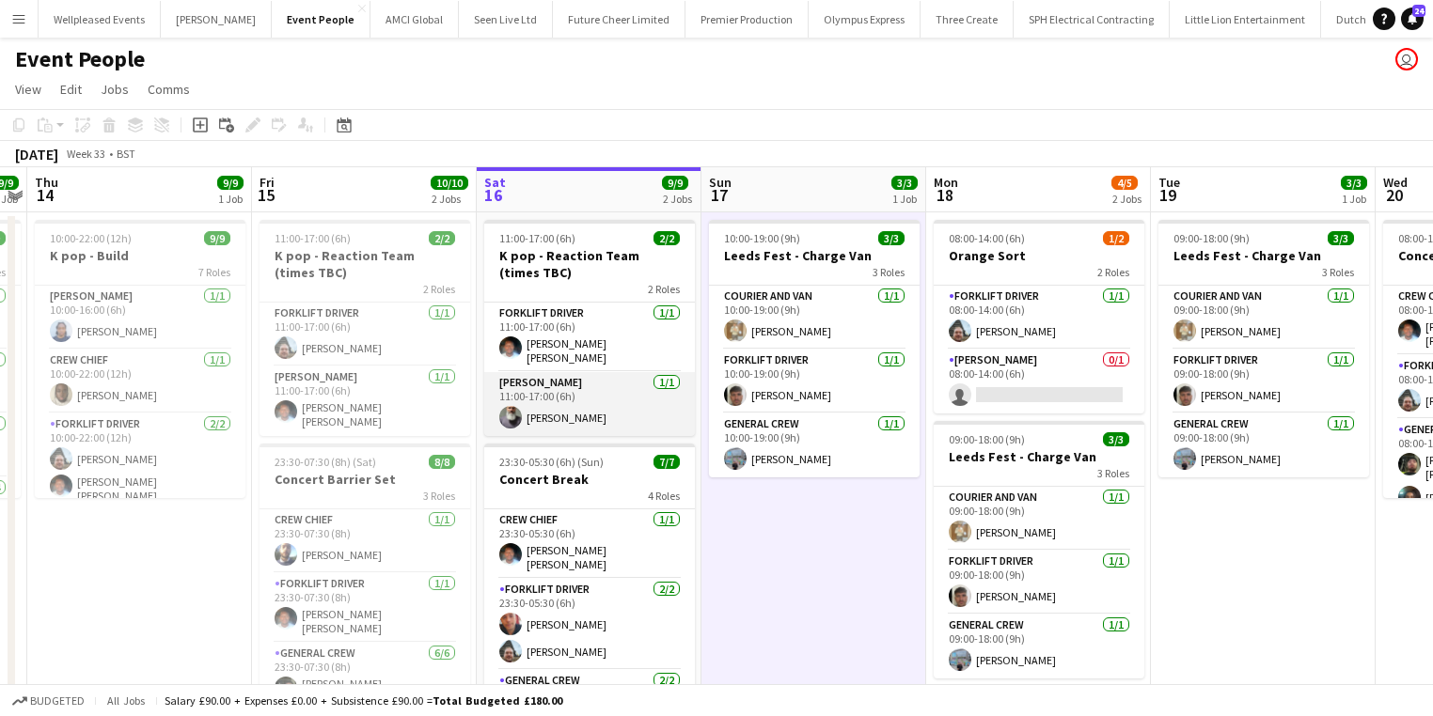
click at [565, 399] on app-card-role "Van Driver 1/1 11:00-17:00 (6h) Edvardas Draskinis" at bounding box center [589, 404] width 211 height 64
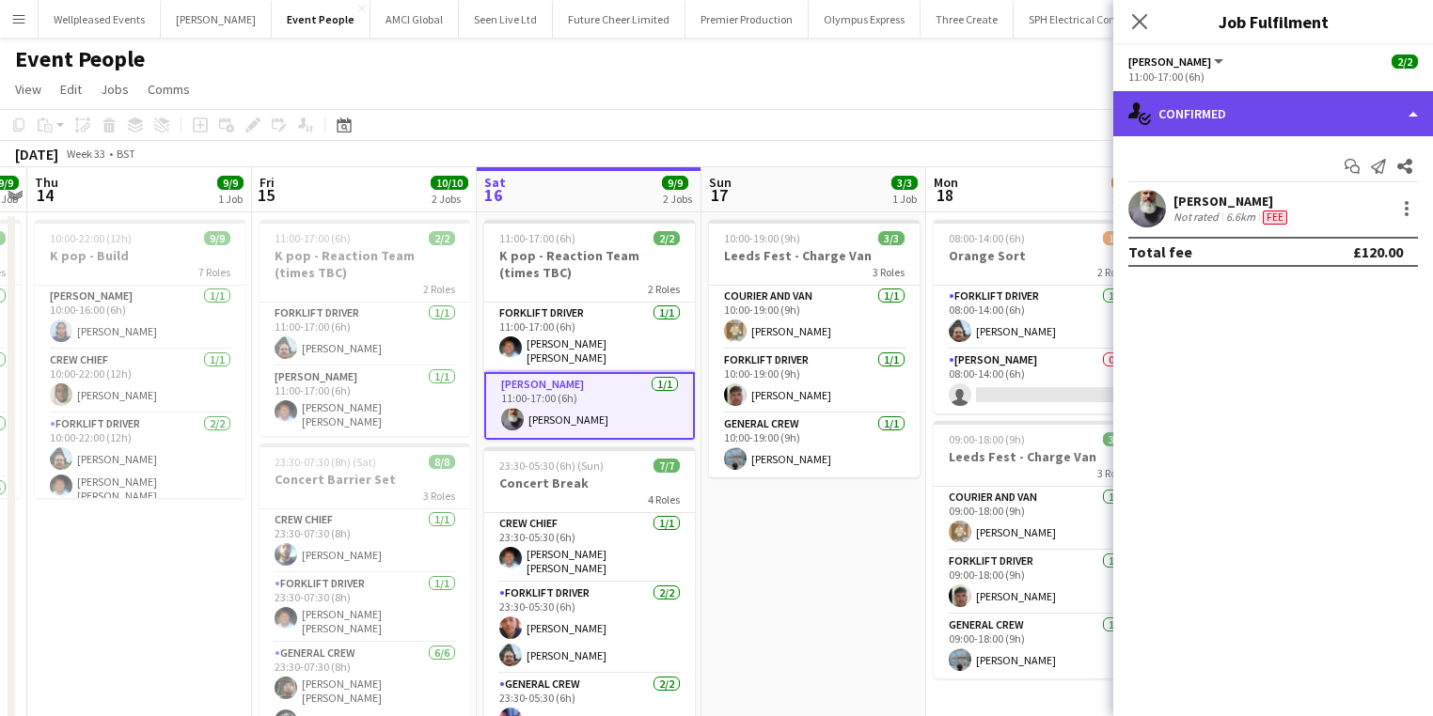
click at [1241, 119] on div "single-neutral-actions-check-2 Confirmed" at bounding box center [1273, 113] width 320 height 45
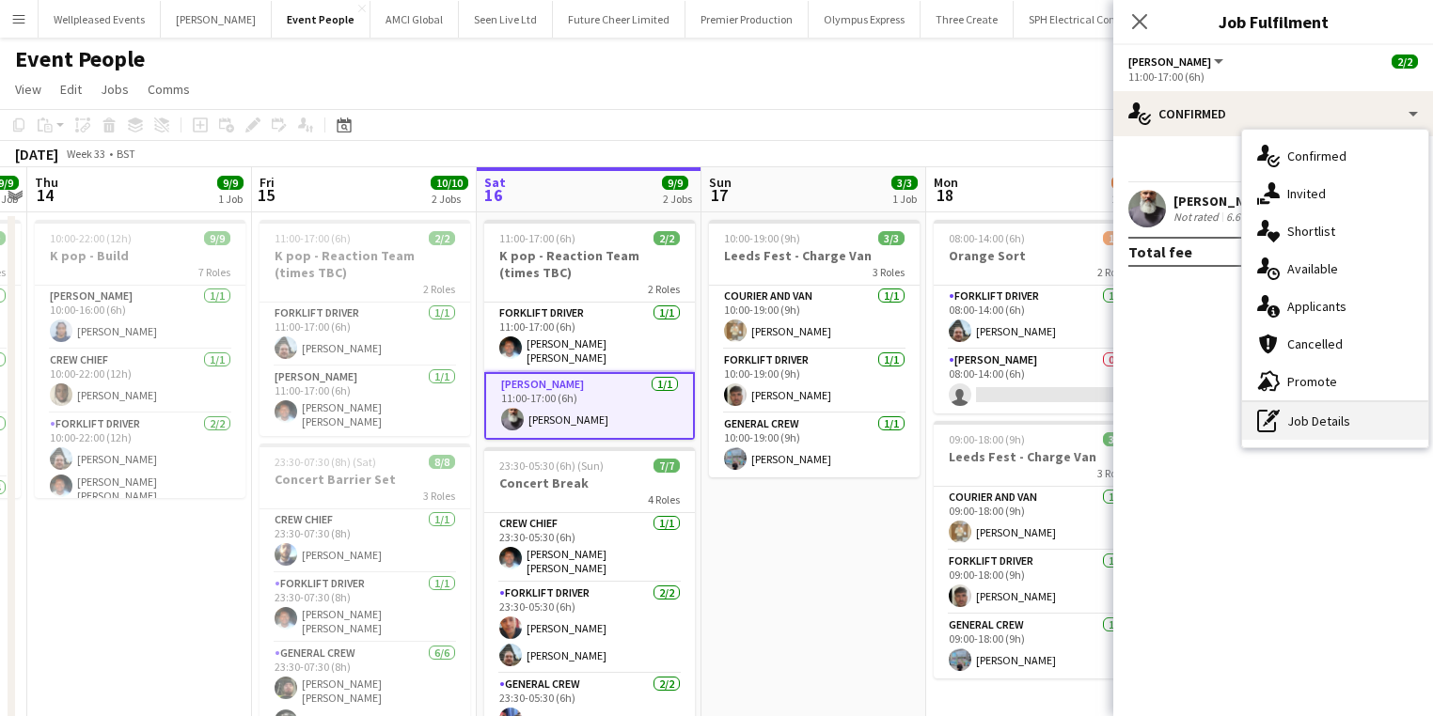
click at [1337, 416] on div "pen-write Job Details" at bounding box center [1335, 421] width 186 height 38
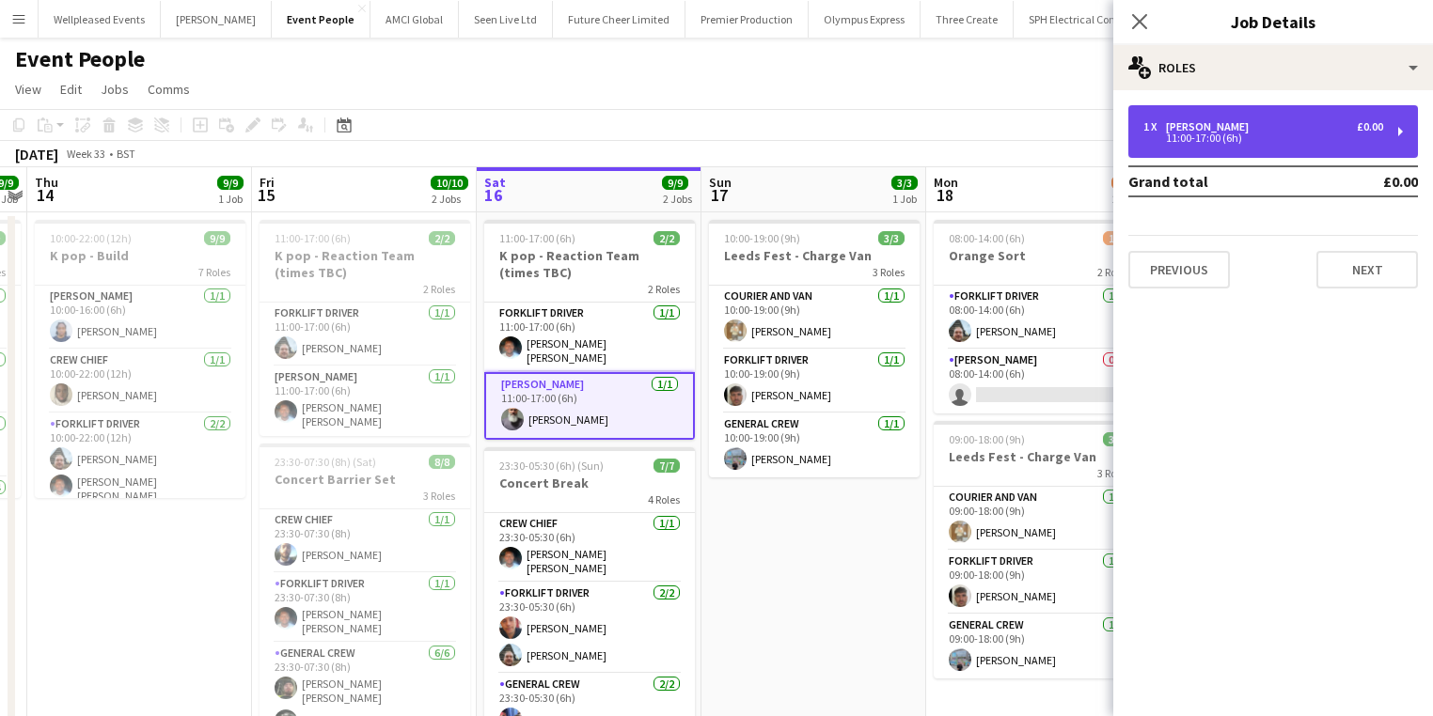
click at [1171, 150] on div "1 x Van Driver £0.00 11:00-17:00 (6h)" at bounding box center [1273, 131] width 290 height 53
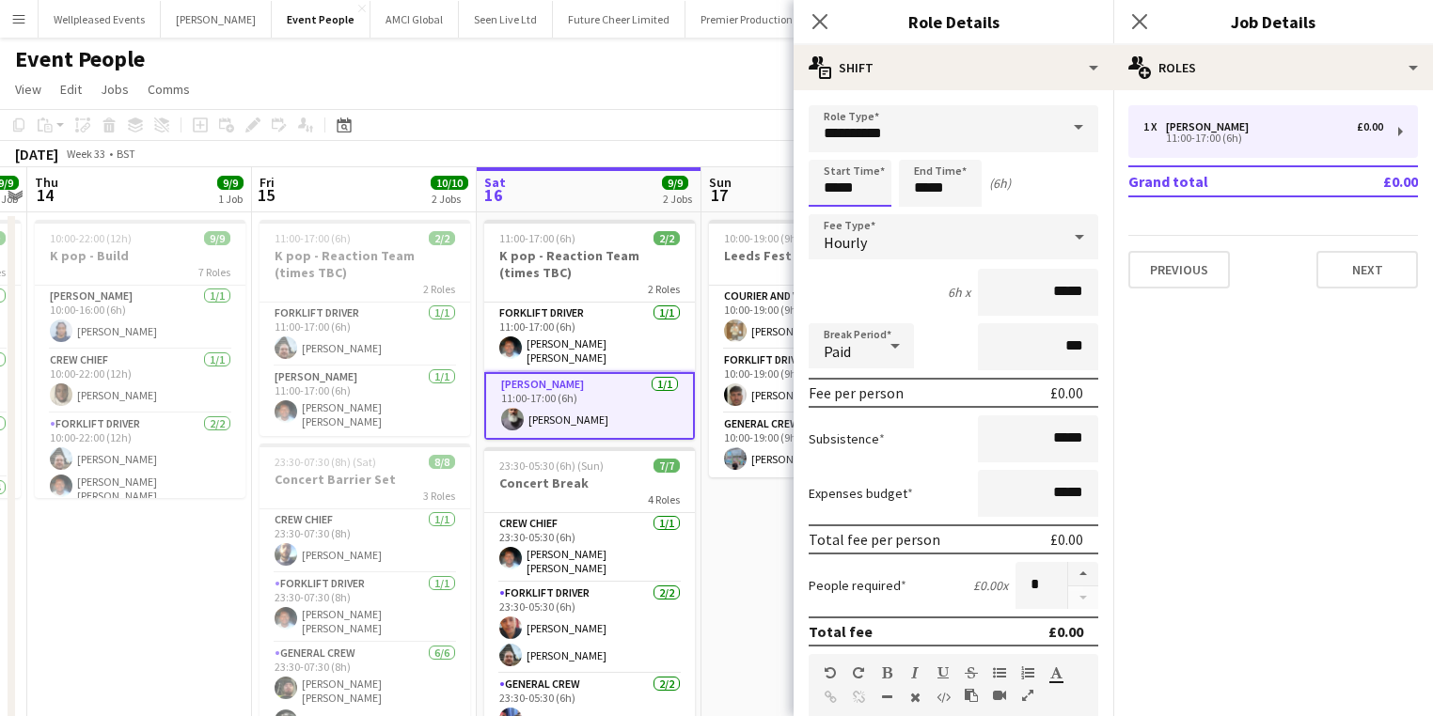
click at [813, 181] on input "*****" at bounding box center [850, 183] width 83 height 47
click at [827, 203] on input "*****" at bounding box center [850, 183] width 83 height 47
click at [831, 215] on div at bounding box center [831, 216] width 38 height 19
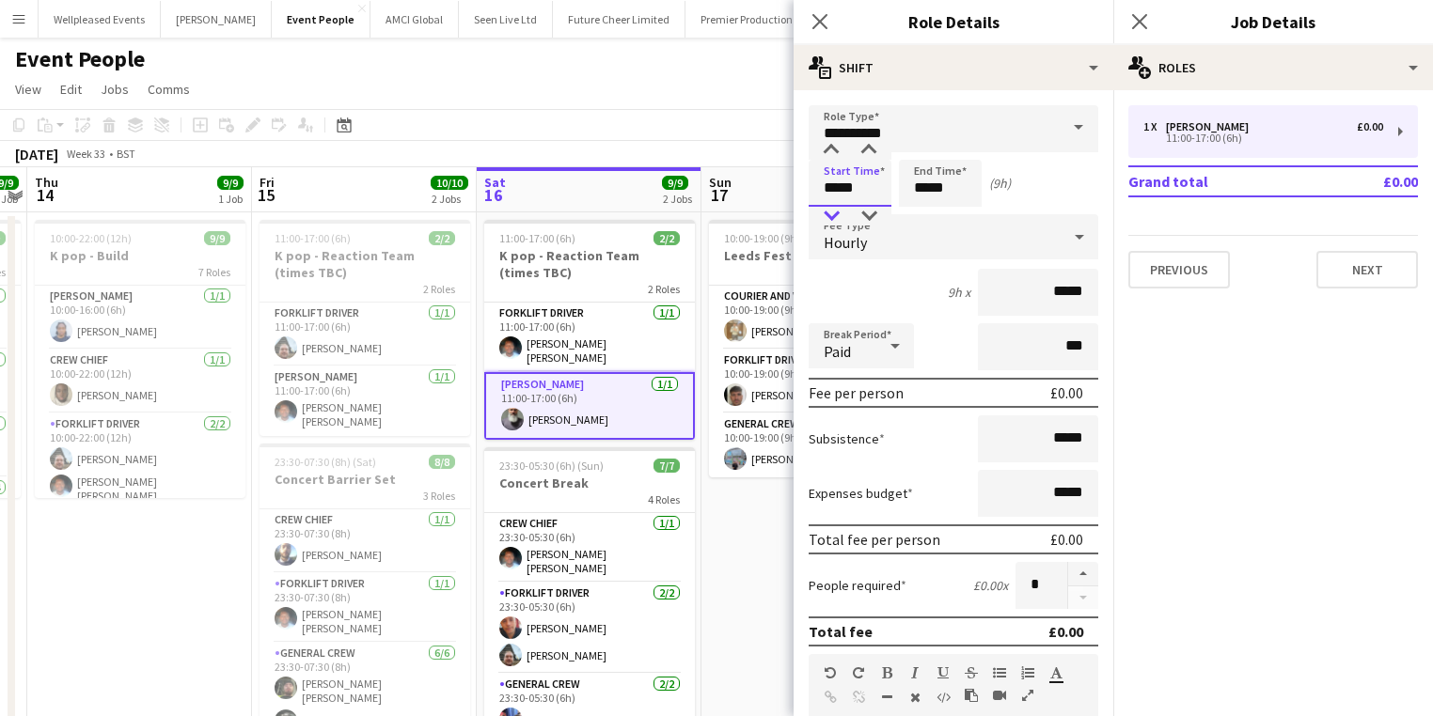
type input "*****"
click at [831, 215] on div at bounding box center [831, 216] width 38 height 19
click at [939, 197] on input "*****" at bounding box center [940, 183] width 83 height 47
click at [908, 157] on div at bounding box center [922, 150] width 38 height 19
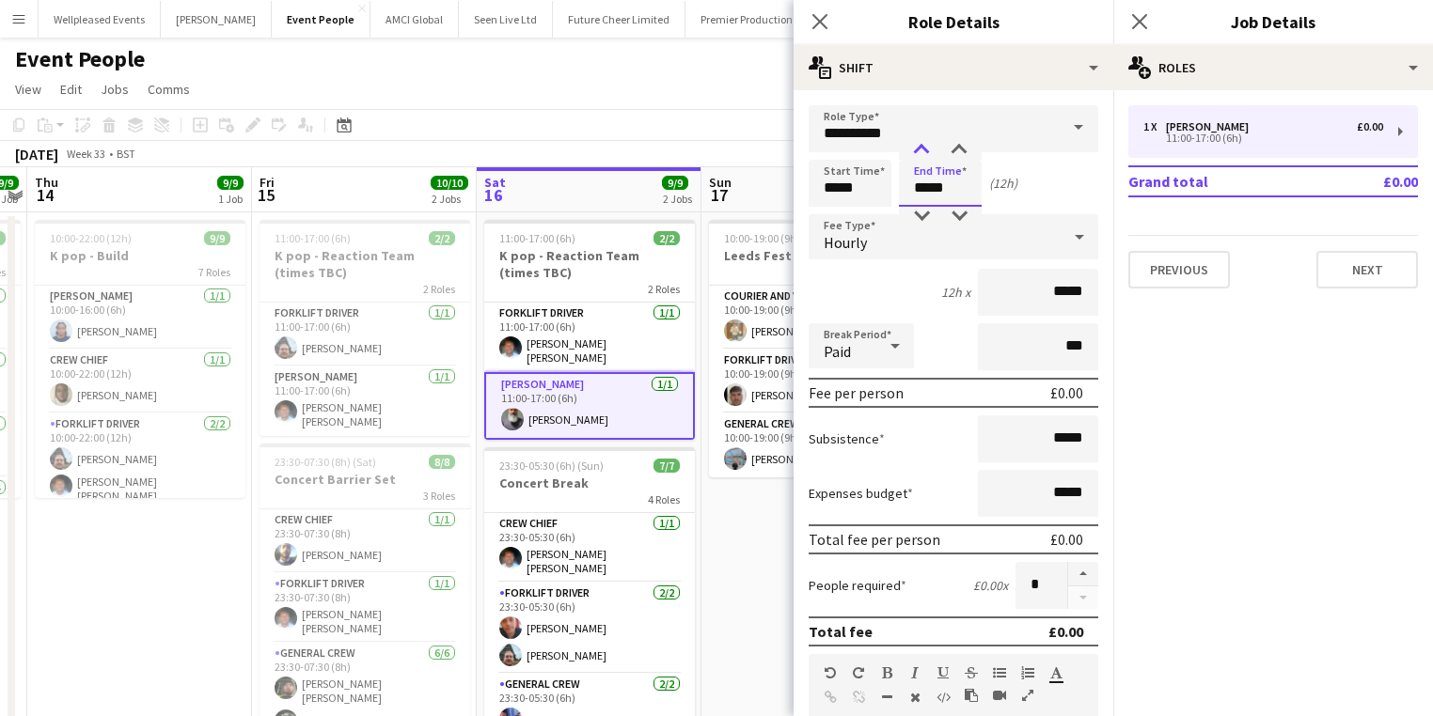
type input "*****"
click at [908, 157] on div at bounding box center [922, 150] width 38 height 19
click at [814, 22] on icon "Close pop-in" at bounding box center [819, 21] width 18 height 18
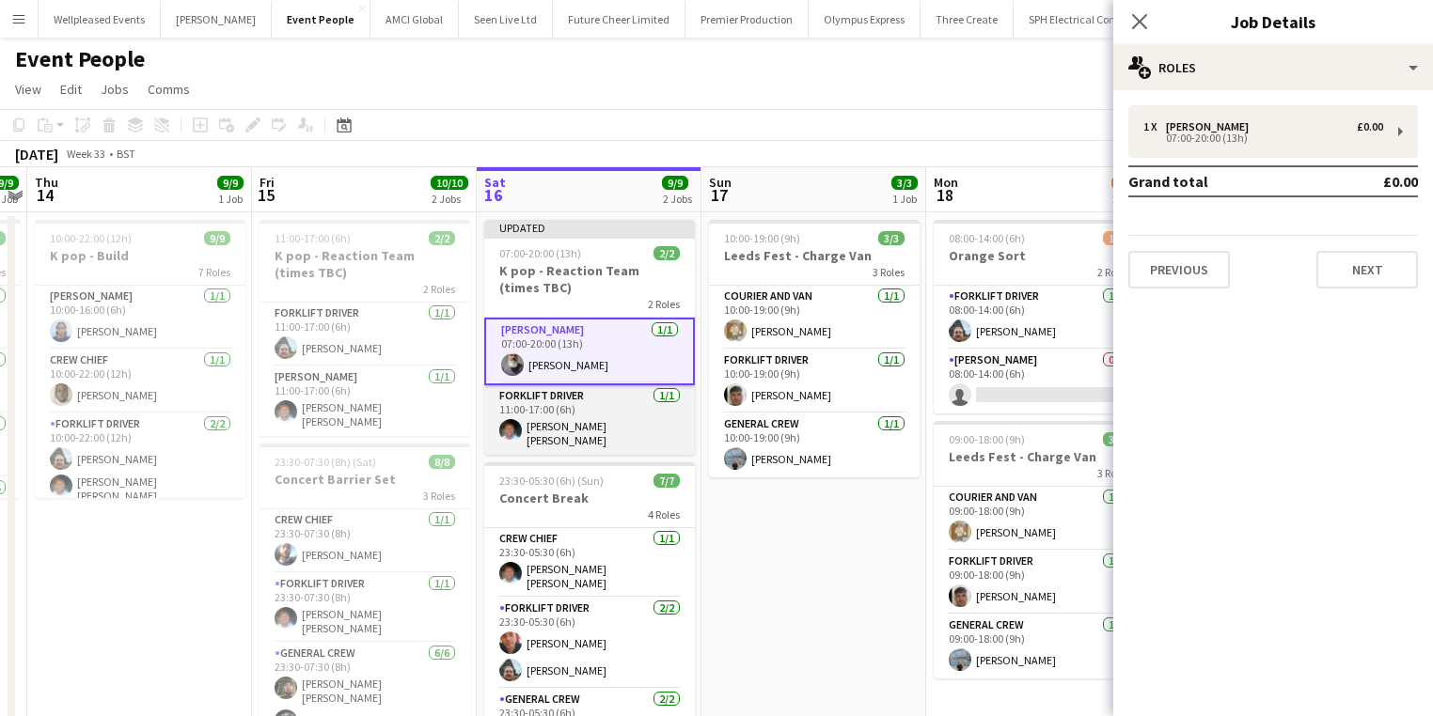
click at [580, 417] on app-card-role "Forklift Driver 1/1 11:00-17:00 (6h) Fitzgerald Williams-Owens" at bounding box center [589, 420] width 211 height 70
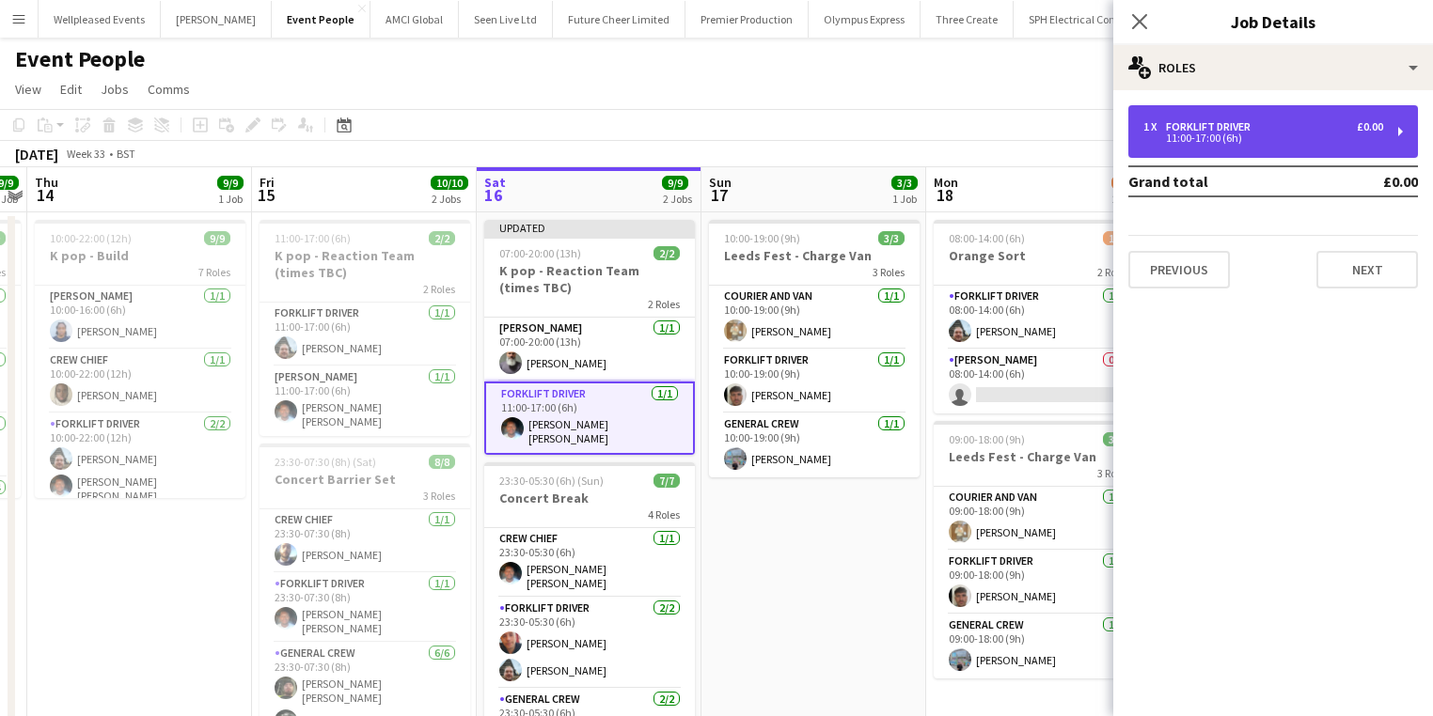
click at [1264, 150] on div "1 x Forklift Driver £0.00 11:00-17:00 (6h)" at bounding box center [1273, 131] width 290 height 53
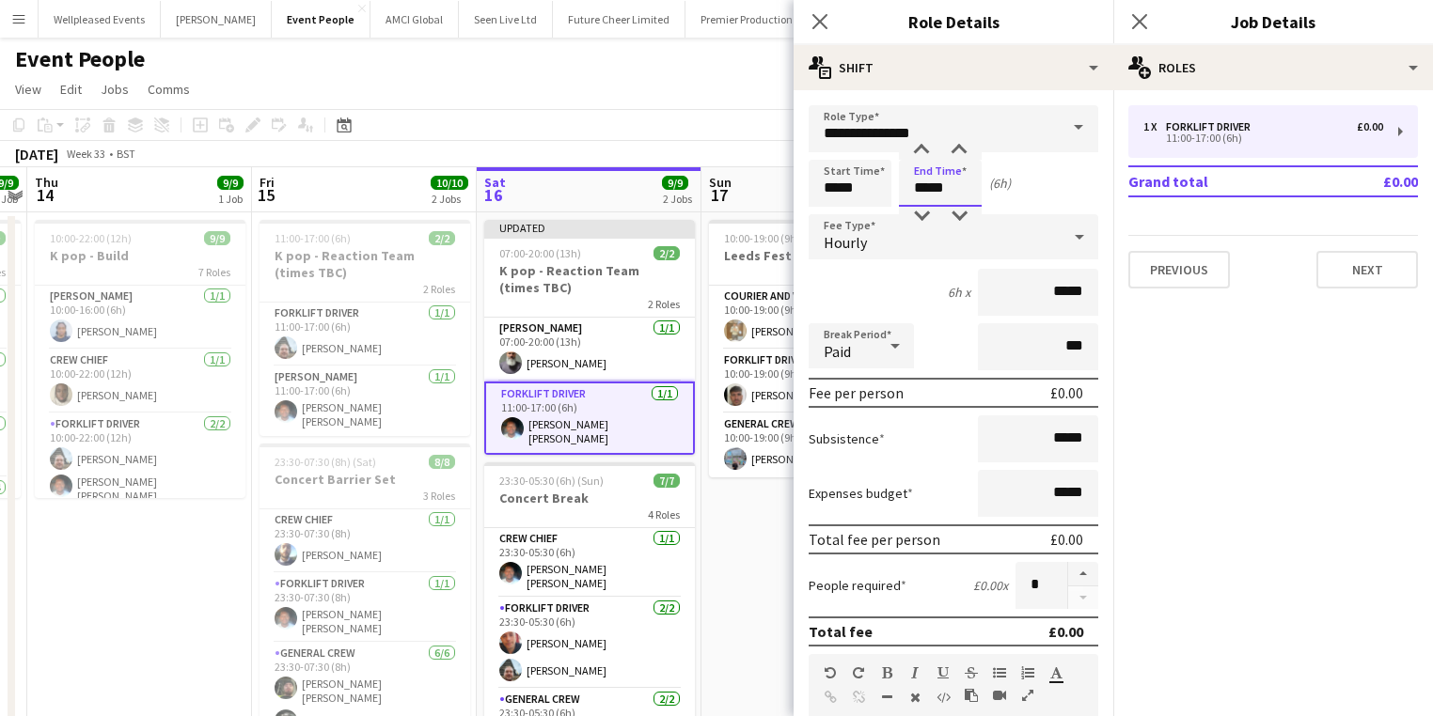
click at [945, 172] on input "*****" at bounding box center [940, 183] width 83 height 47
click at [921, 157] on div at bounding box center [922, 150] width 38 height 19
type input "*****"
click at [921, 157] on div at bounding box center [922, 150] width 38 height 19
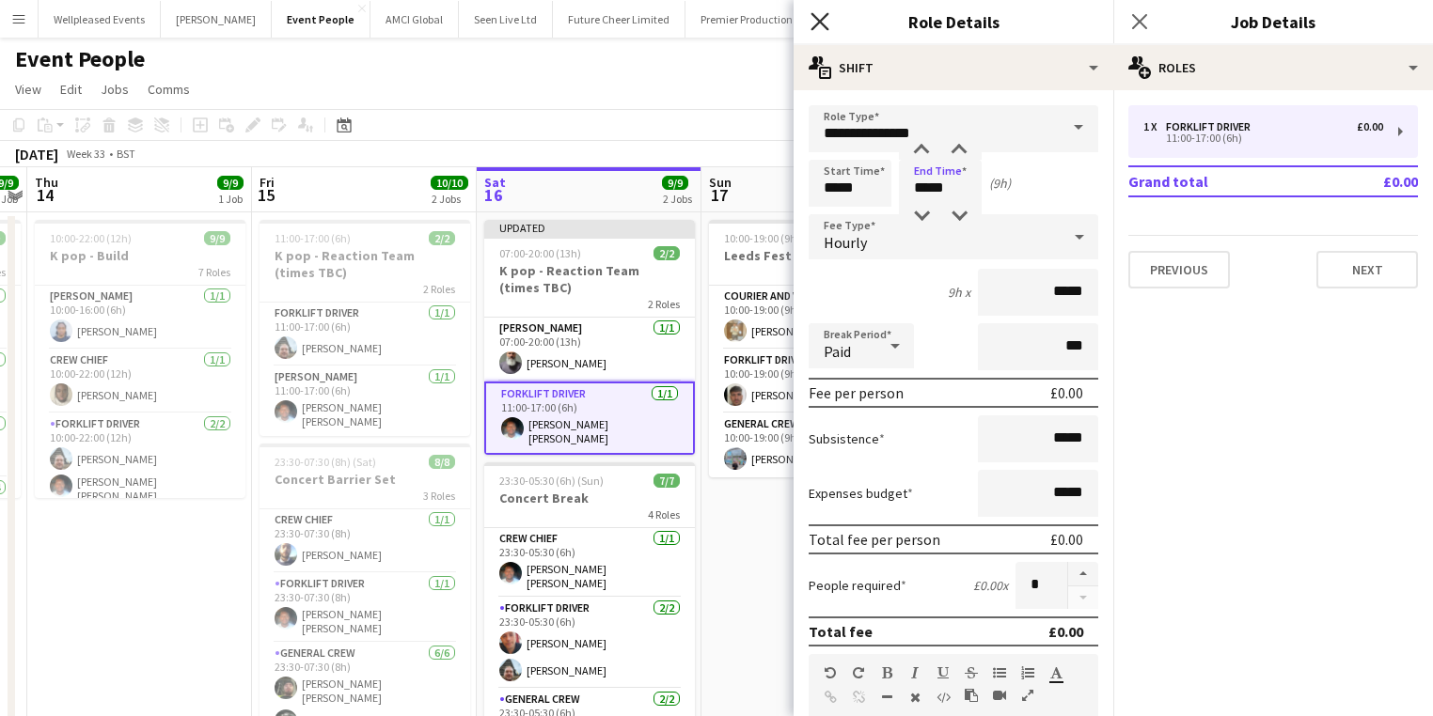
click at [824, 27] on icon at bounding box center [819, 21] width 18 height 18
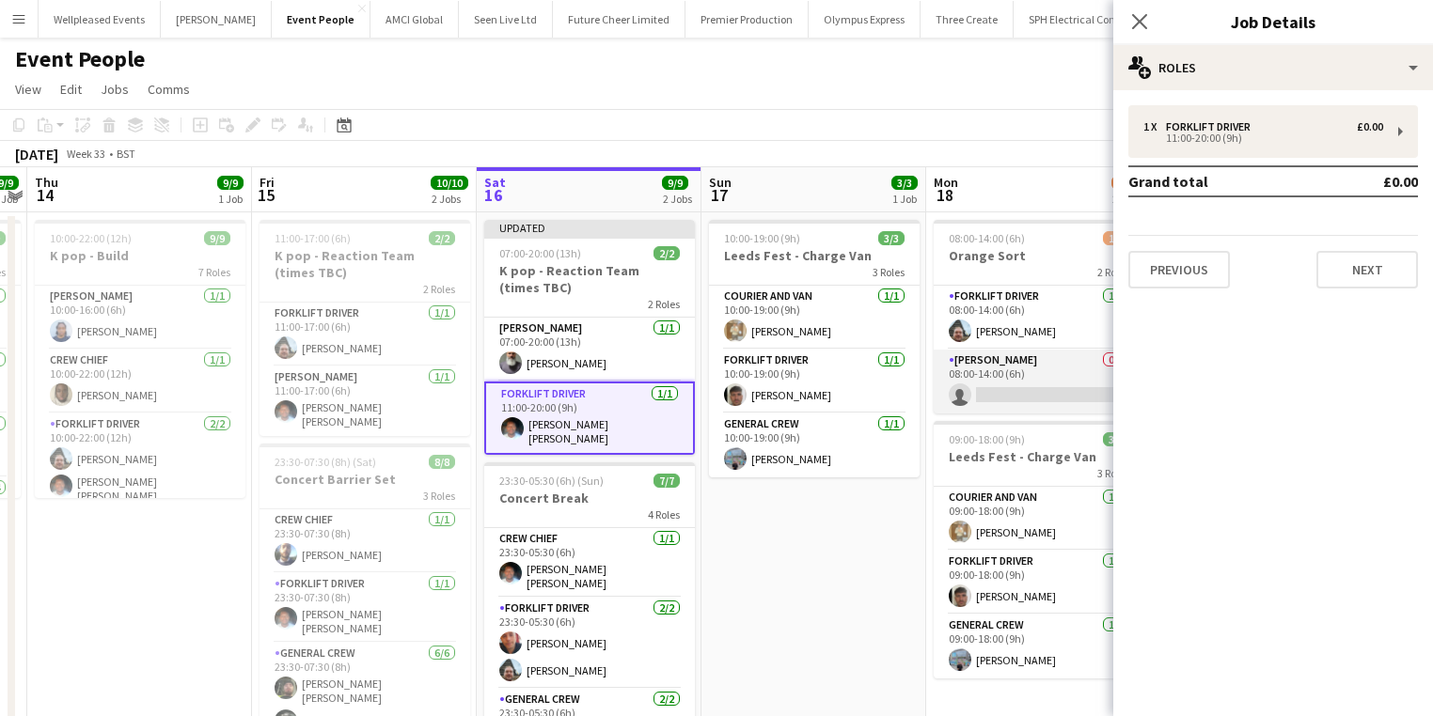
click at [1053, 409] on app-card-role "Van Driver 0/1 08:00-14:00 (6h) single-neutral-actions" at bounding box center [1039, 382] width 211 height 64
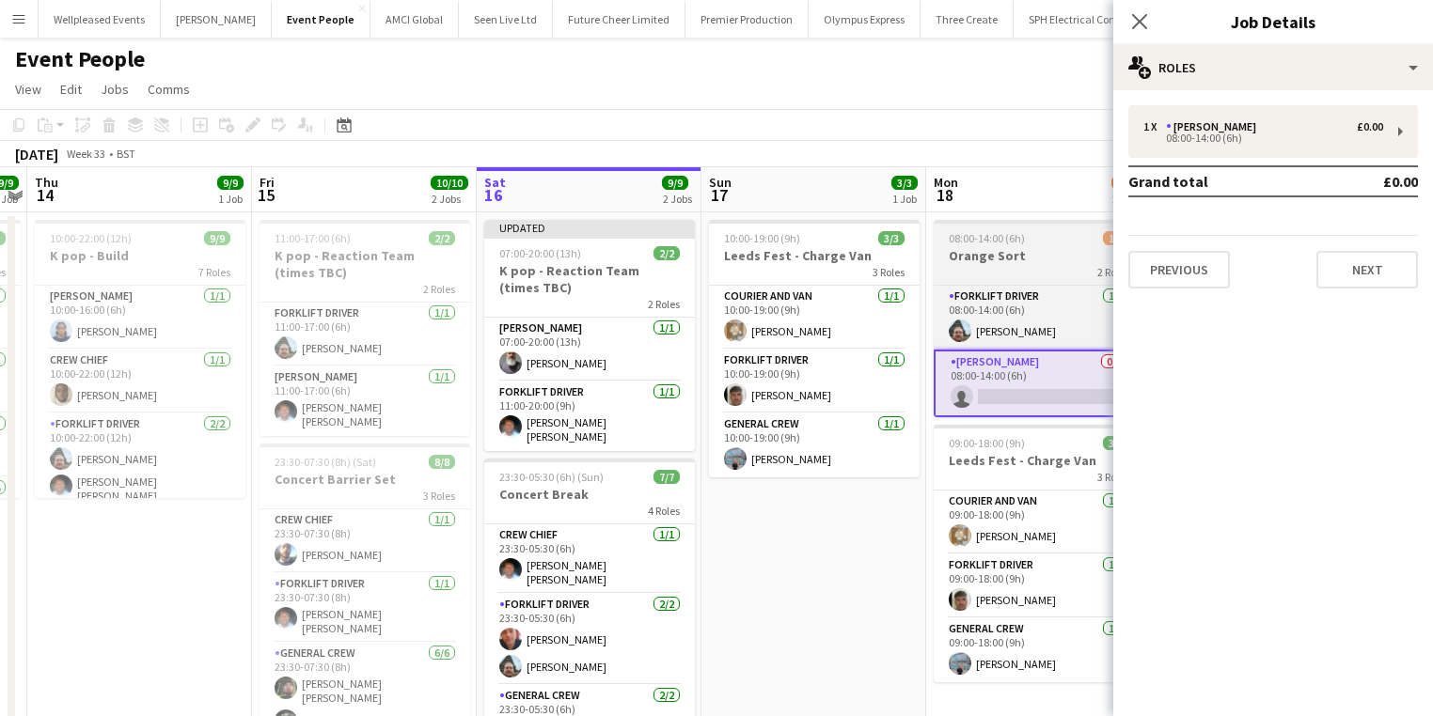
drag, startPoint x: 925, startPoint y: 366, endPoint x: 947, endPoint y: 357, distance: 23.2
click at [927, 364] on div "10:00-16:00 (6h) 10/10 Arena Square + CSE Breakdown 4 Roles Crew Chief 1/1 10:0…" at bounding box center [701, 483] width 2696 height 543
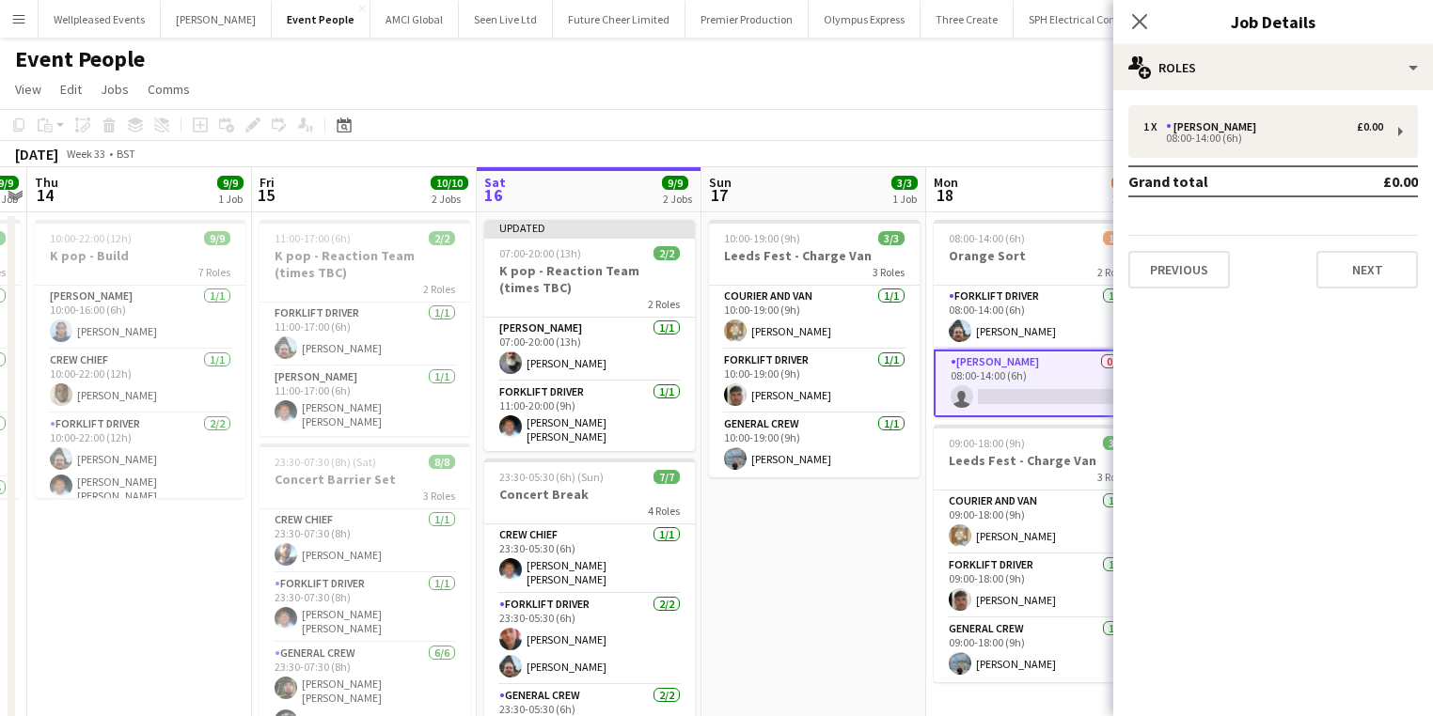
scroll to position [0, 645]
click at [989, 380] on app-card-role "Van Driver 0/1 08:00-14:00 (6h) single-neutral-actions" at bounding box center [1040, 384] width 211 height 68
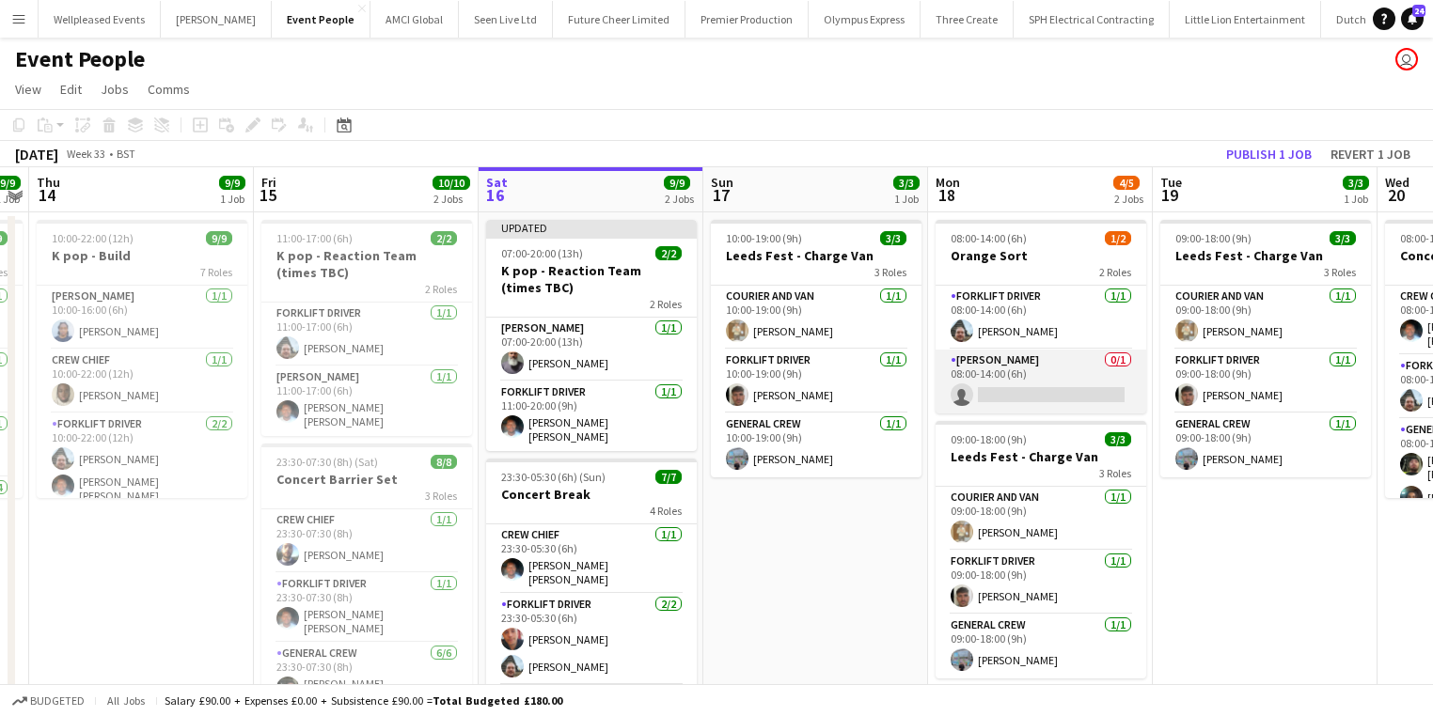
click at [989, 380] on app-card-role "Van Driver 0/1 08:00-14:00 (6h) single-neutral-actions" at bounding box center [1040, 382] width 211 height 64
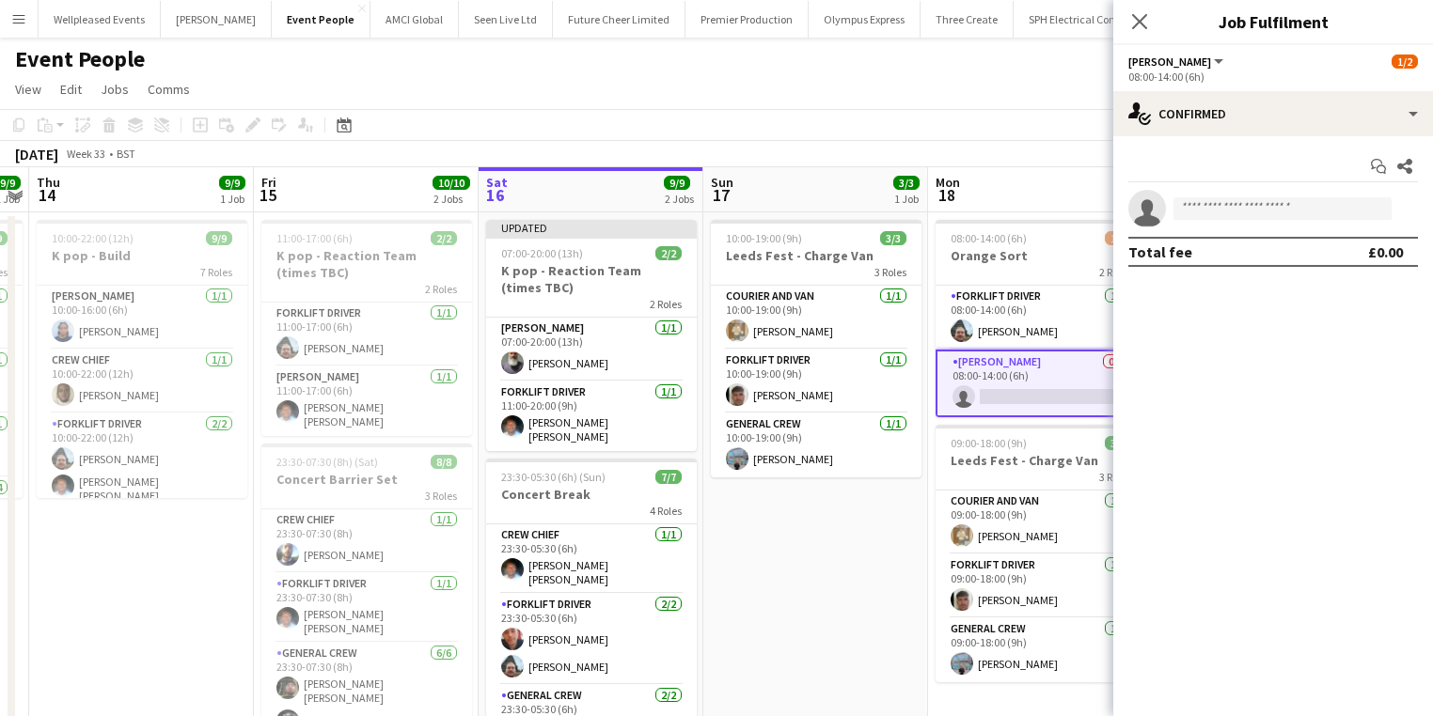
click at [1245, 196] on app-invite-slot "single-neutral-actions" at bounding box center [1273, 209] width 320 height 38
click at [1249, 211] on input at bounding box center [1282, 208] width 218 height 23
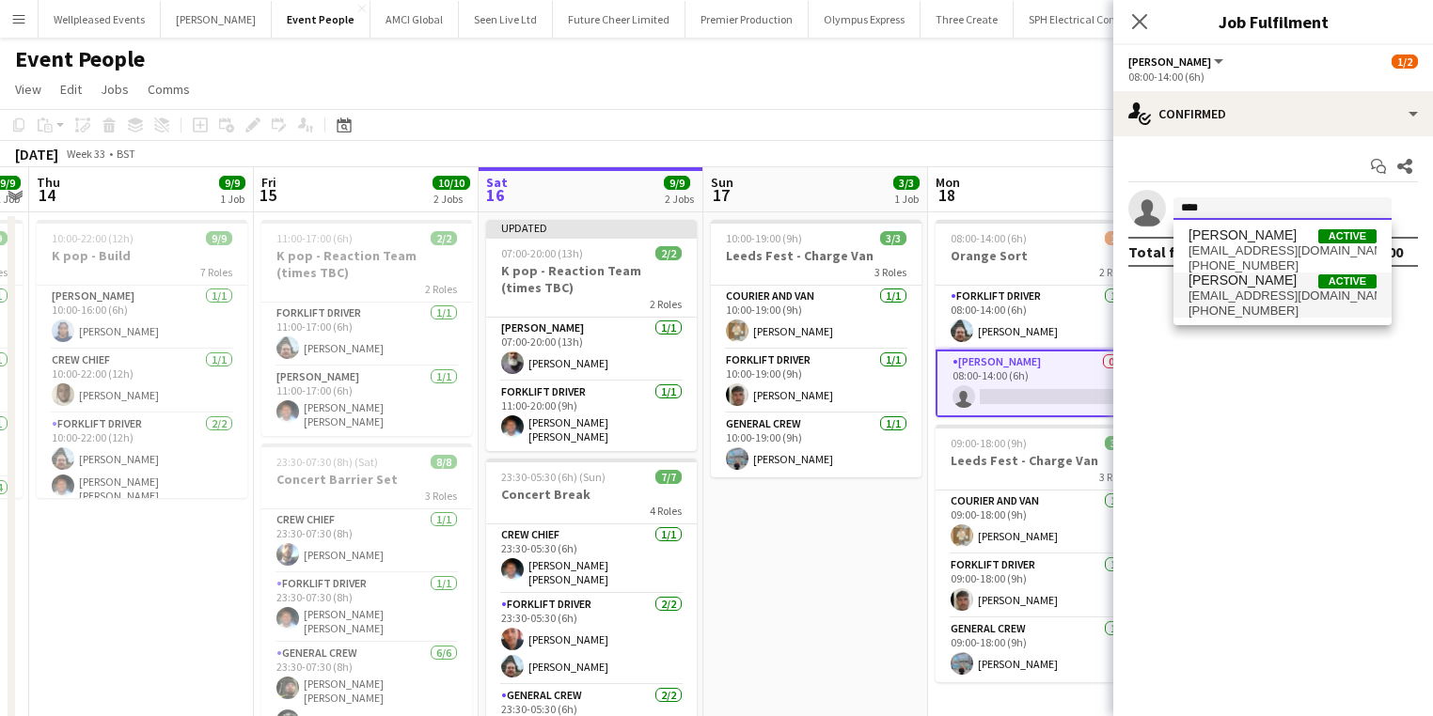
type input "****"
click at [1235, 296] on span "amaridanethomas@gmail.com" at bounding box center [1282, 296] width 188 height 15
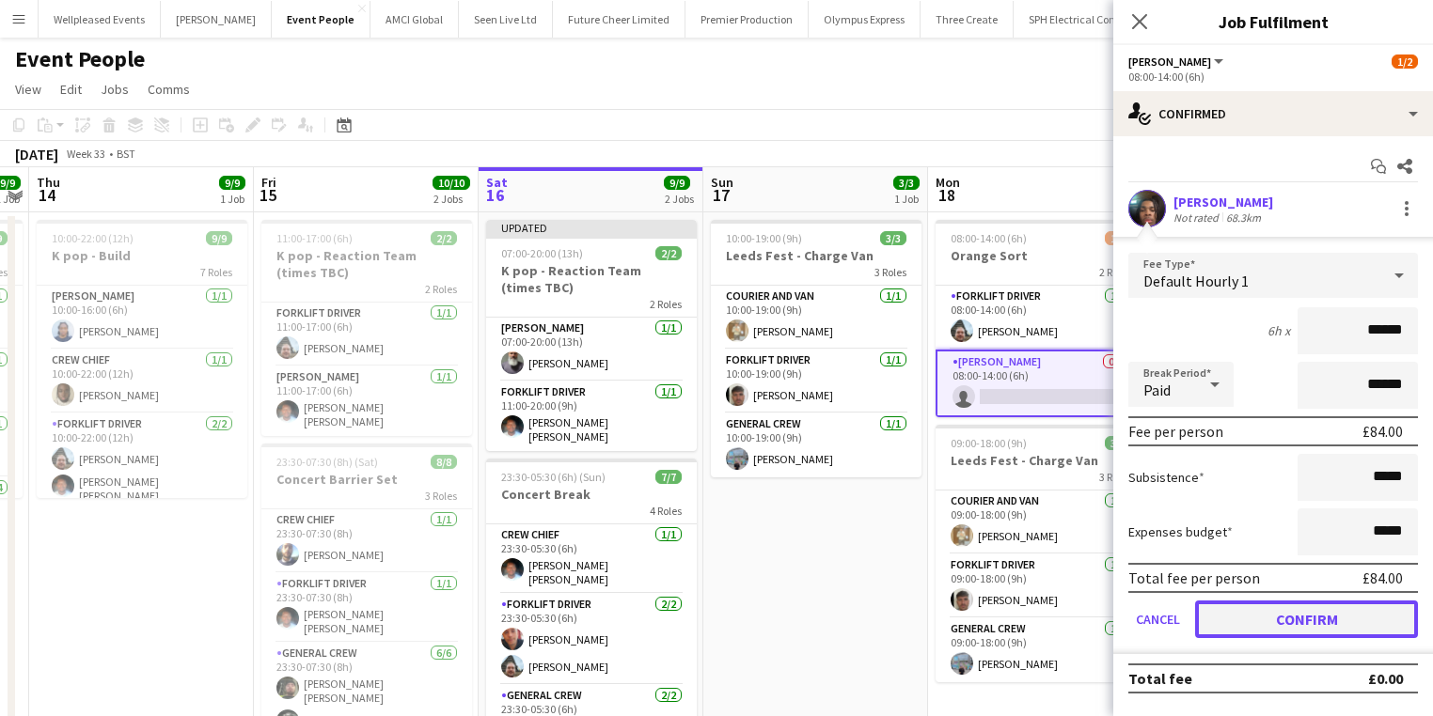
click at [1374, 620] on button "Confirm" at bounding box center [1306, 620] width 223 height 38
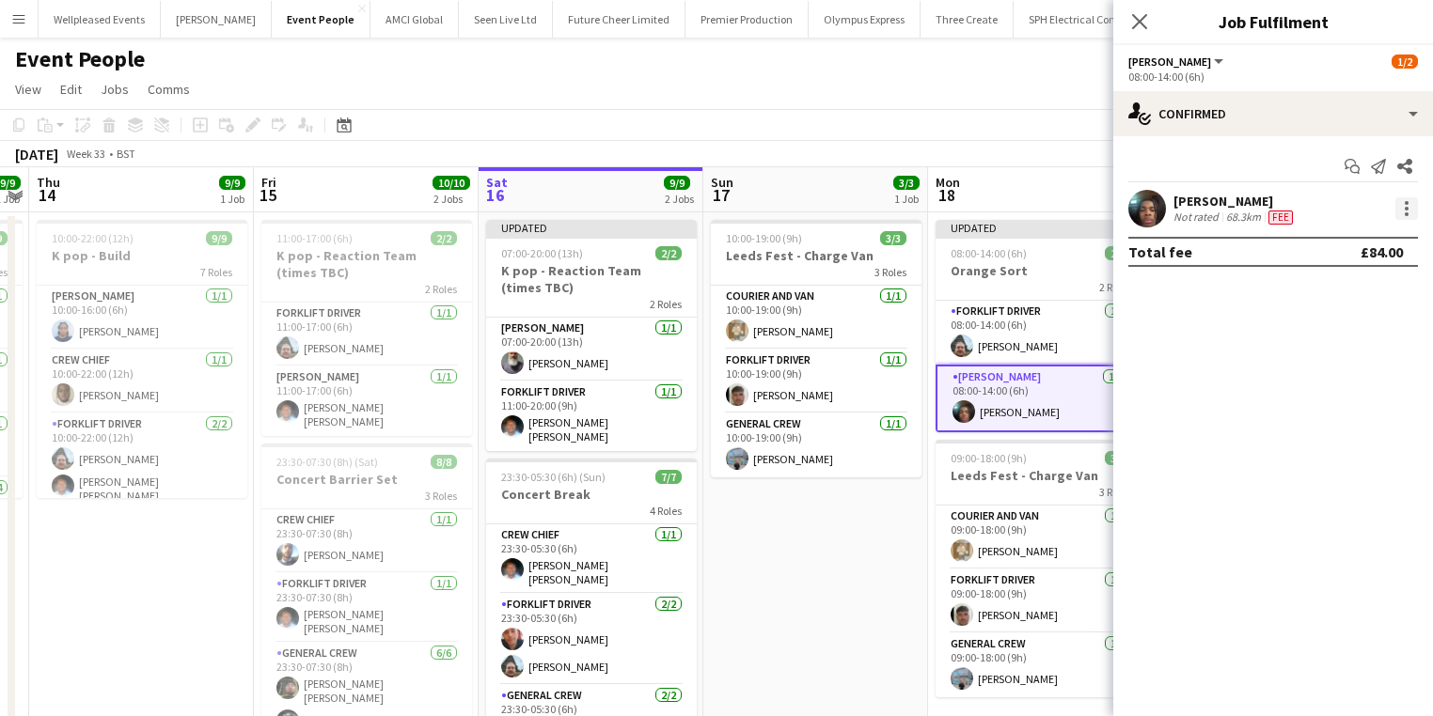
click at [1417, 212] on div at bounding box center [1406, 208] width 23 height 23
click at [1383, 247] on span "Edit fee" at bounding box center [1344, 243] width 117 height 17
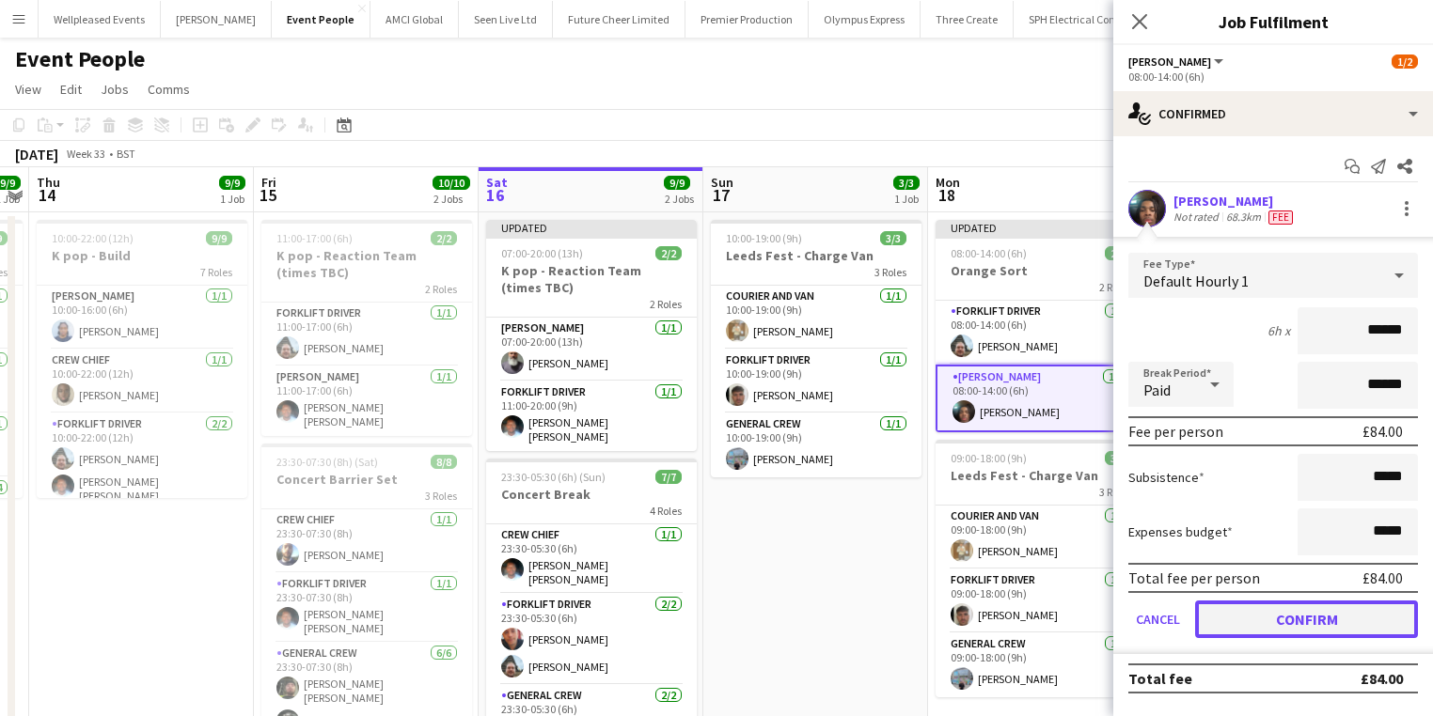
click at [1313, 628] on button "Confirm" at bounding box center [1306, 620] width 223 height 38
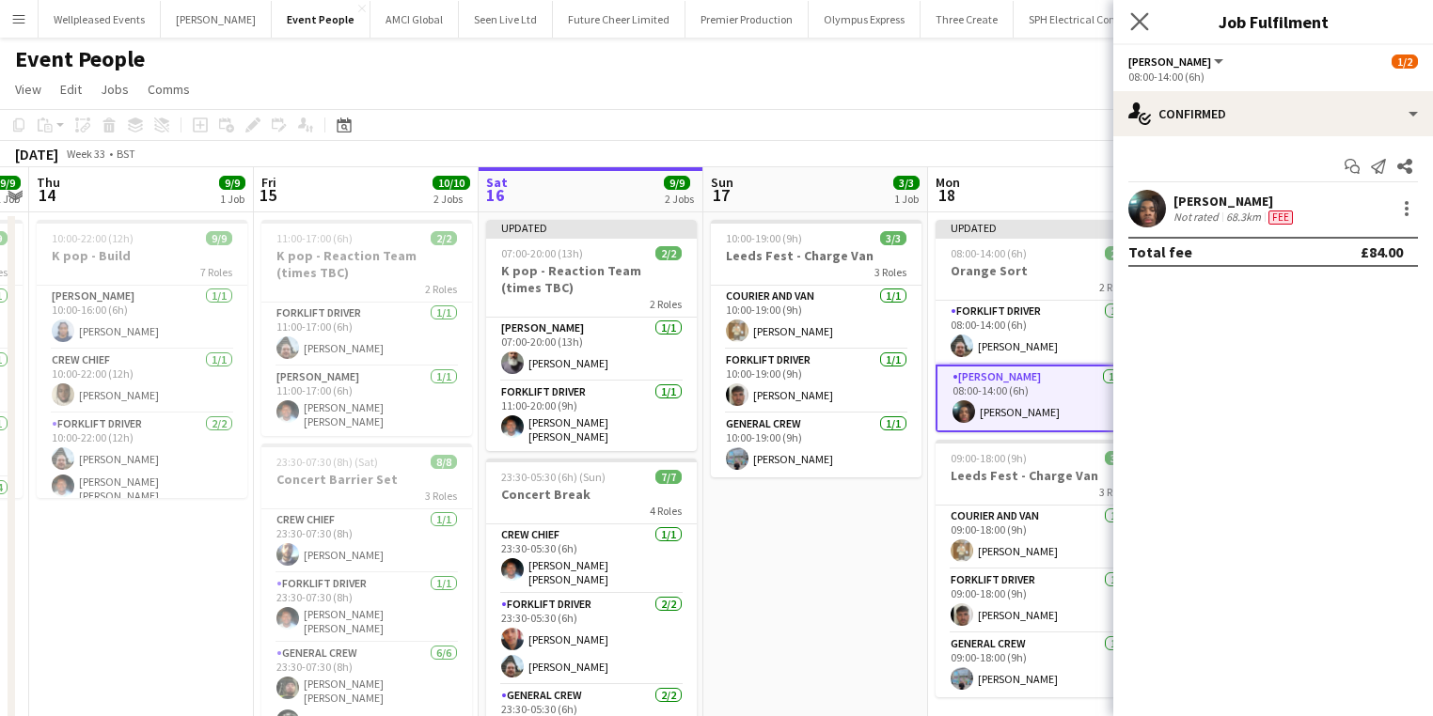
click at [1145, 10] on app-icon "Close pop-in" at bounding box center [1139, 21] width 27 height 27
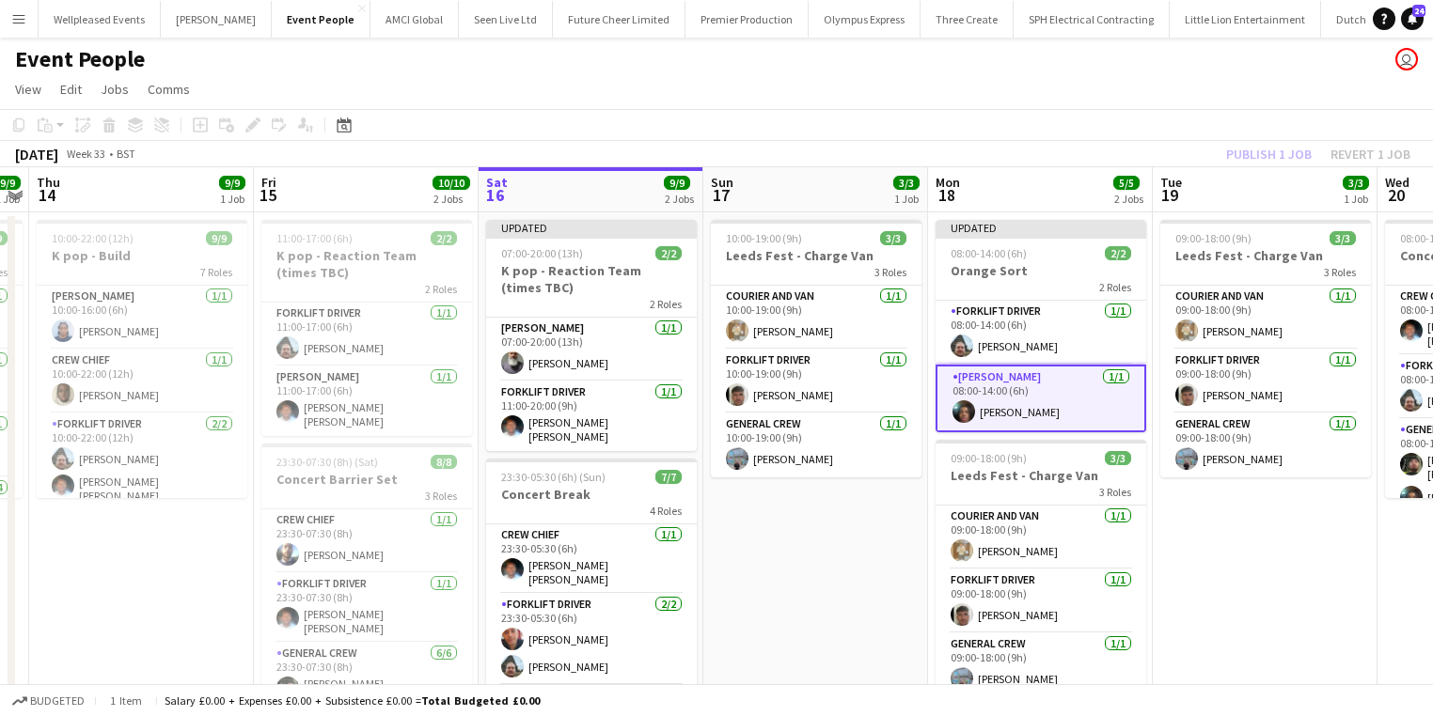
click at [1294, 165] on div "Publish 1 job Revert 1 job" at bounding box center [1317, 154] width 229 height 24
click at [1294, 165] on button "Publish 1 job" at bounding box center [1268, 154] width 101 height 24
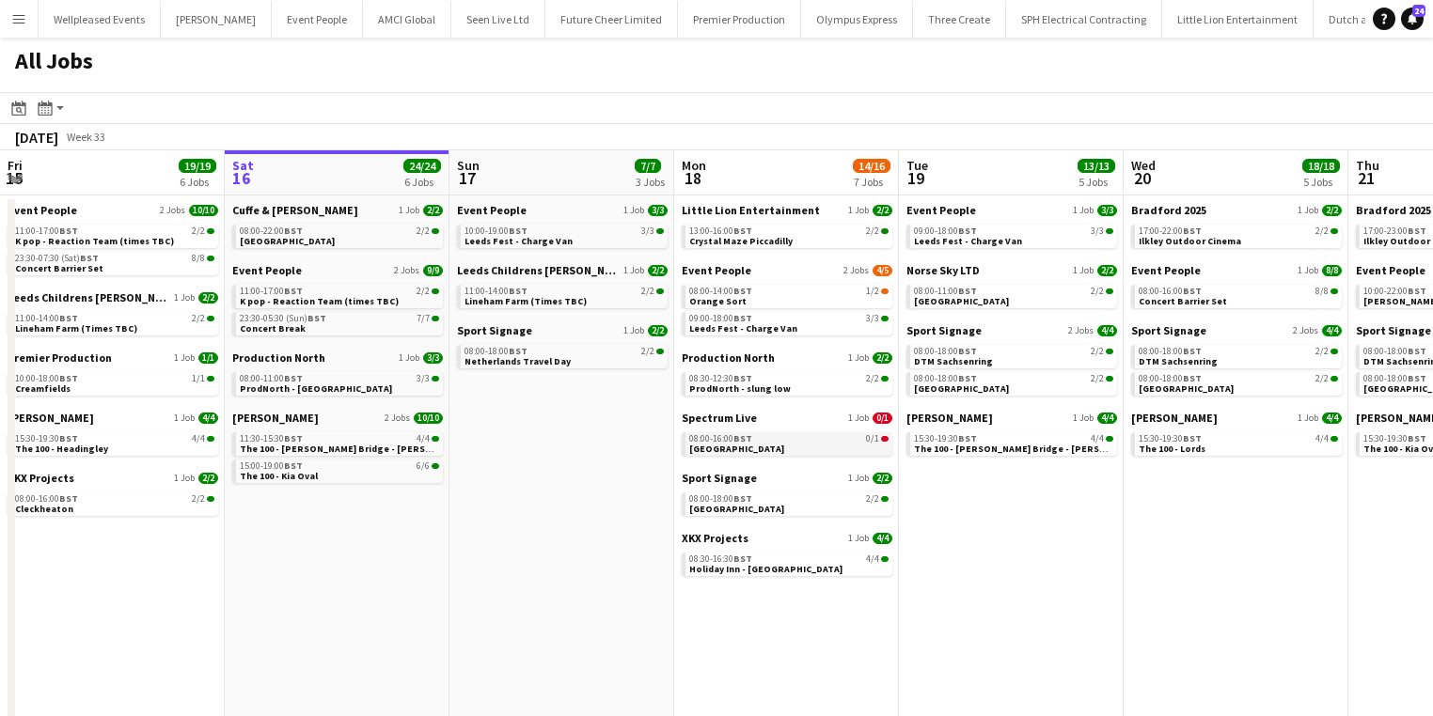
click at [746, 448] on span "[GEOGRAPHIC_DATA]" at bounding box center [736, 449] width 95 height 12
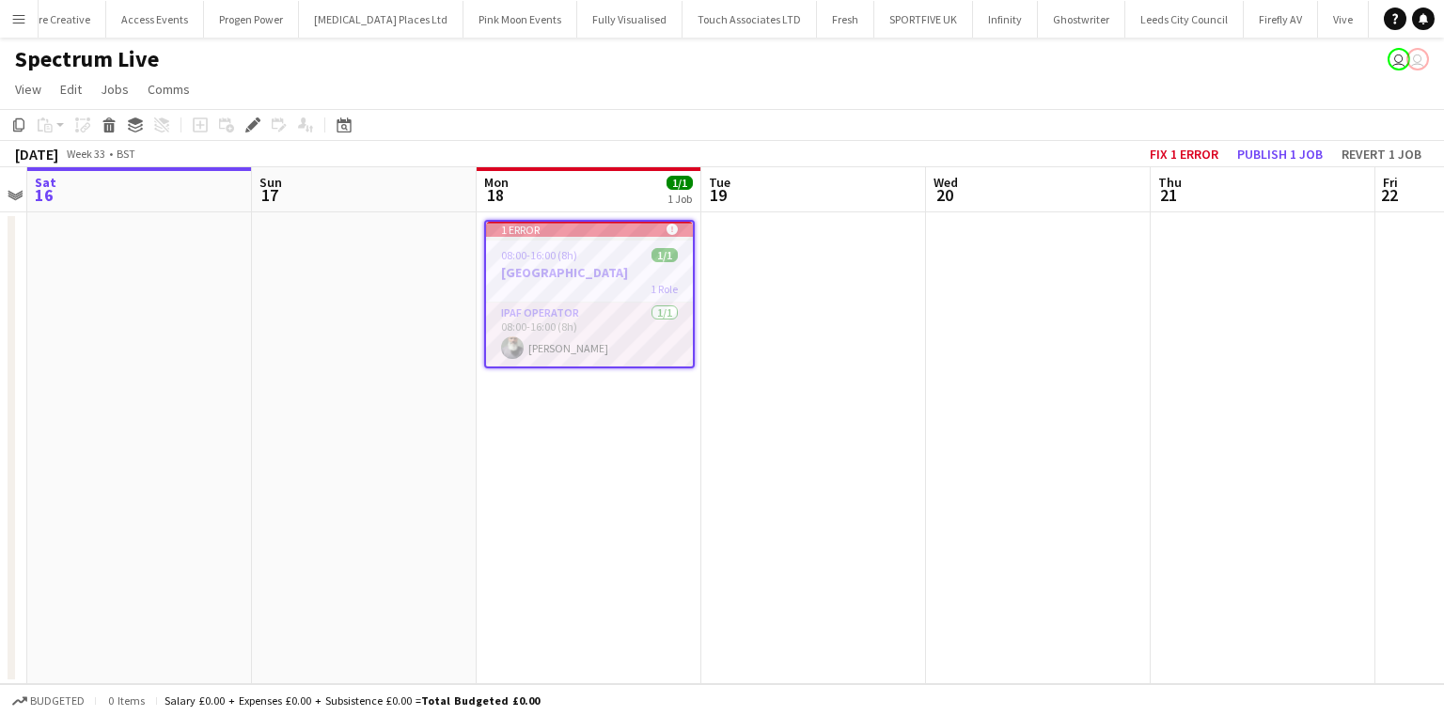
scroll to position [0, 6186]
click at [1273, 149] on button "Publish 1 job" at bounding box center [1280, 154] width 101 height 24
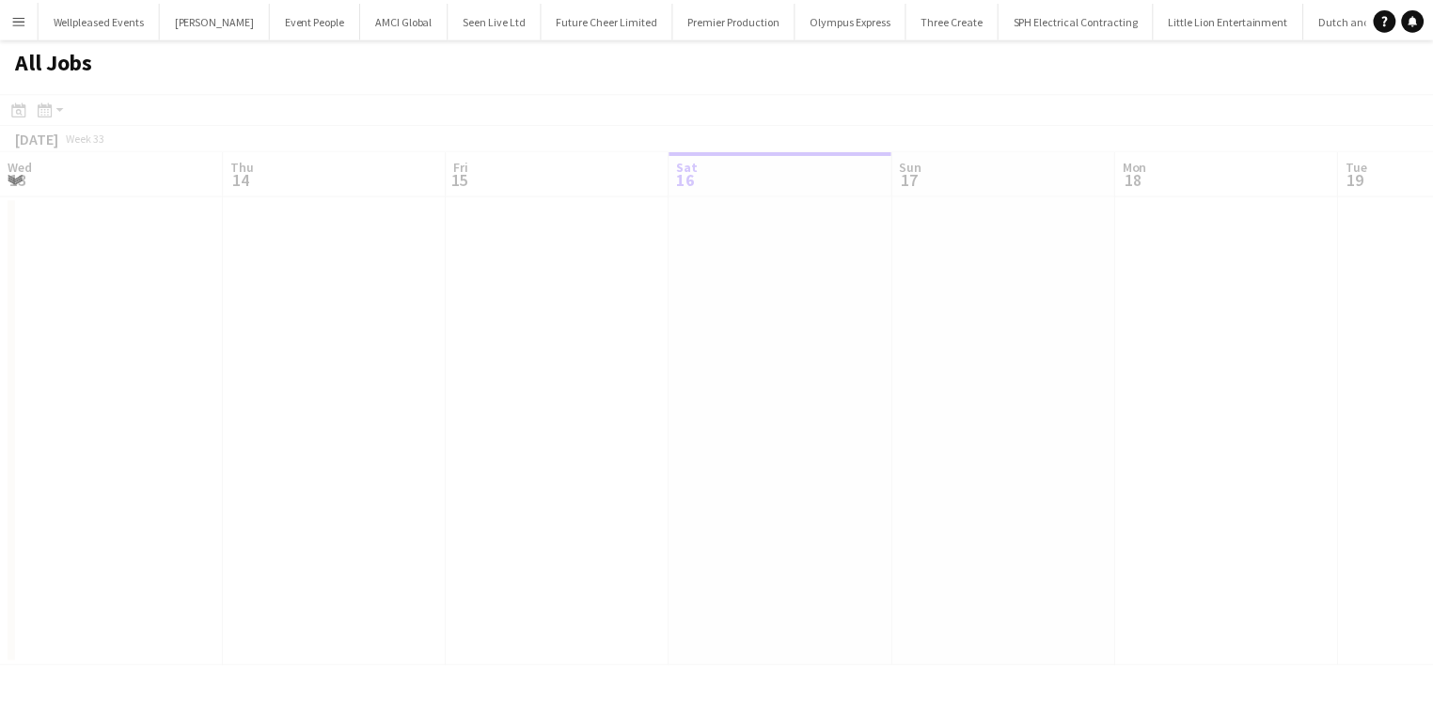
scroll to position [0, 449]
